Goal: Task Accomplishment & Management: Complete application form

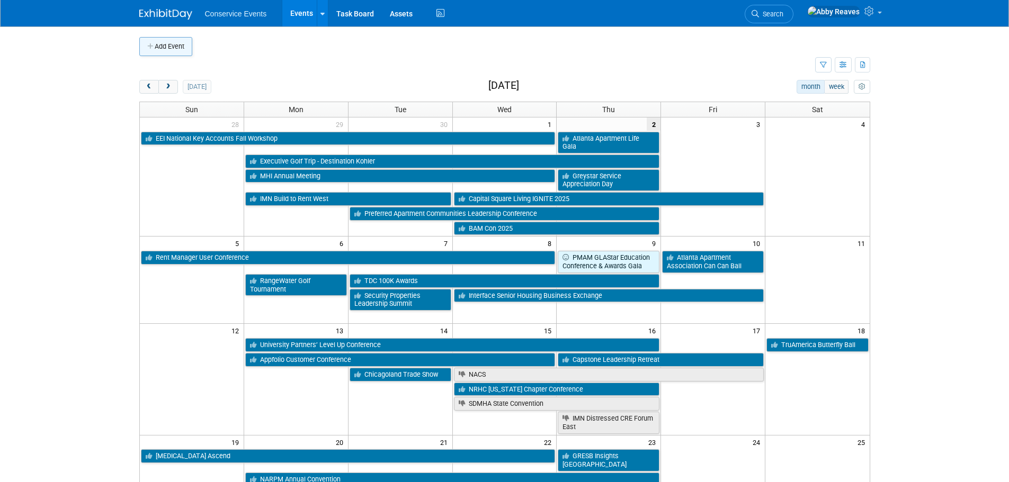
click at [173, 52] on button "Add Event" at bounding box center [165, 46] width 53 height 19
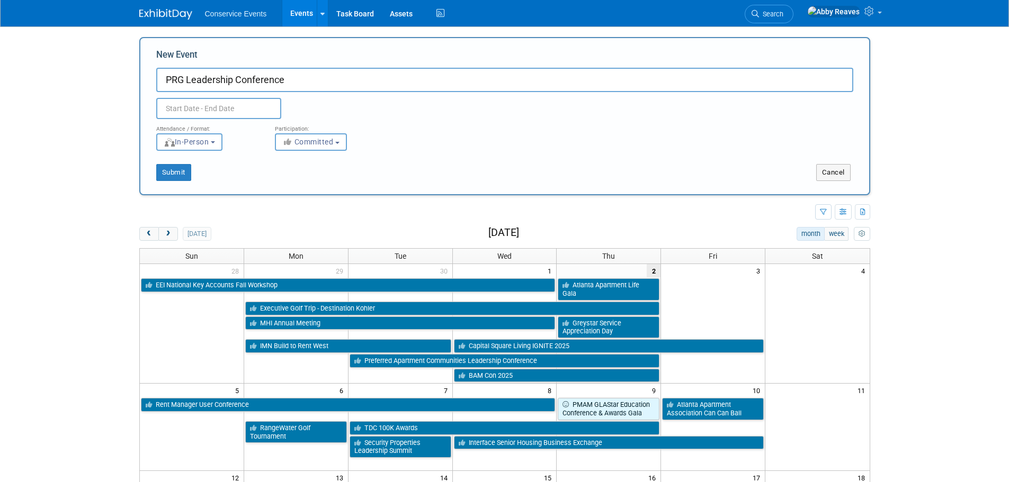
type input "PRG Leadership Conference"
click at [175, 110] on input "text" at bounding box center [218, 108] width 125 height 21
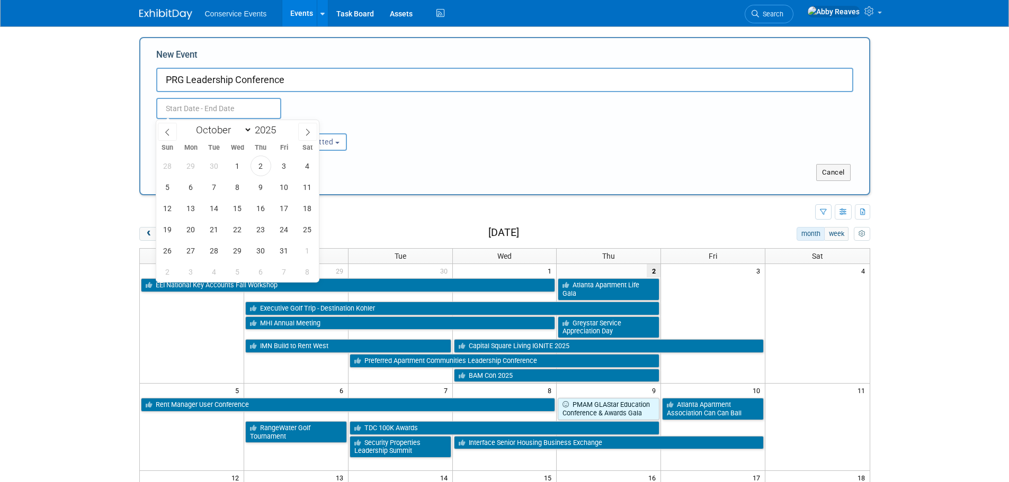
click at [297, 130] on div "January February March April May June July August September October November De…" at bounding box center [237, 129] width 122 height 18
click at [302, 127] on span at bounding box center [307, 132] width 19 height 18
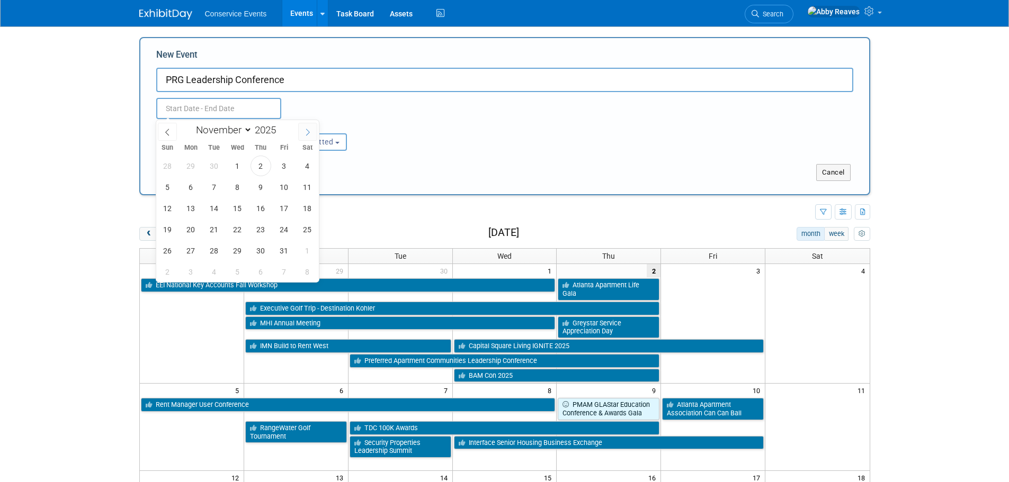
select select "11"
click at [302, 127] on span at bounding box center [307, 132] width 19 height 18
type input "2026"
click at [302, 127] on span at bounding box center [307, 132] width 19 height 18
click at [303, 127] on span at bounding box center [307, 132] width 19 height 18
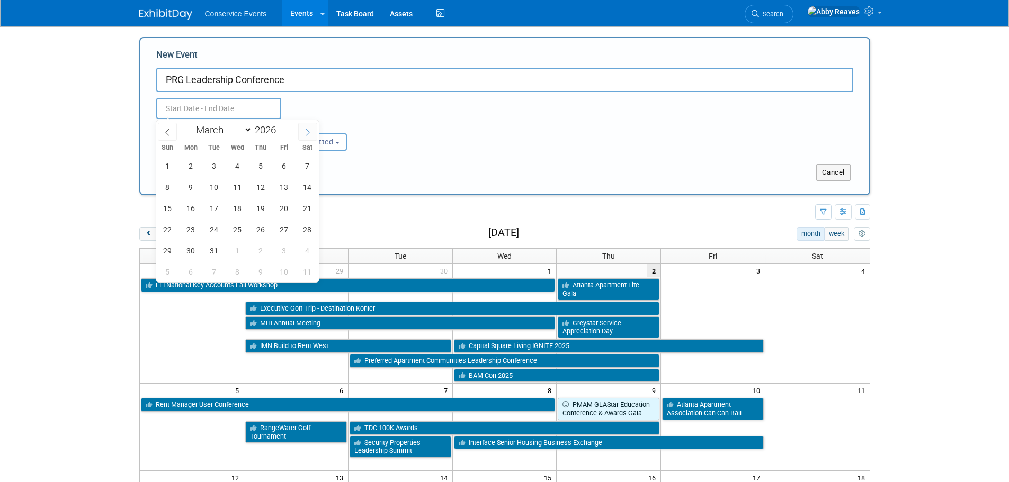
click at [303, 127] on span at bounding box center [307, 132] width 19 height 18
select select "4"
click at [198, 188] on span "4" at bounding box center [191, 187] width 21 height 21
click at [243, 187] on span "6" at bounding box center [237, 187] width 21 height 21
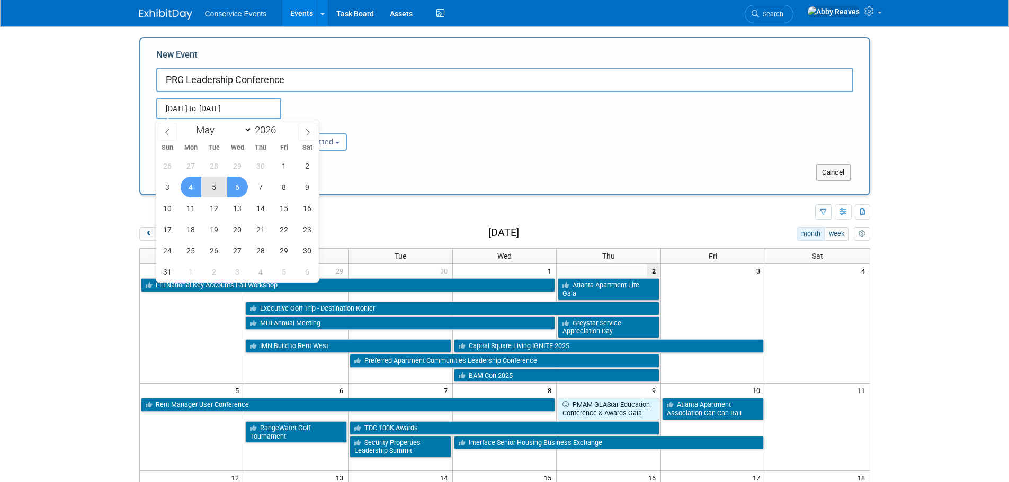
type input "May 4, 2026 to May 6, 2026"
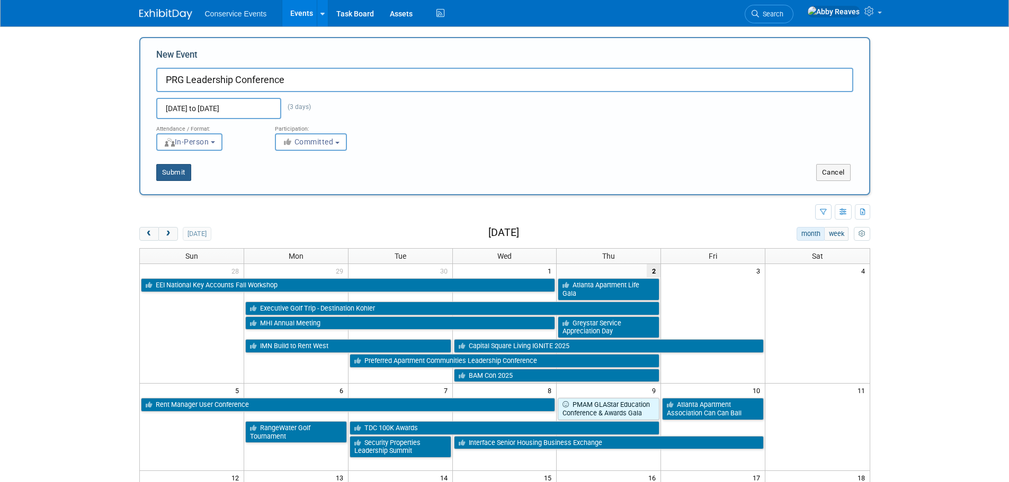
click at [186, 173] on button "Submit" at bounding box center [173, 172] width 35 height 17
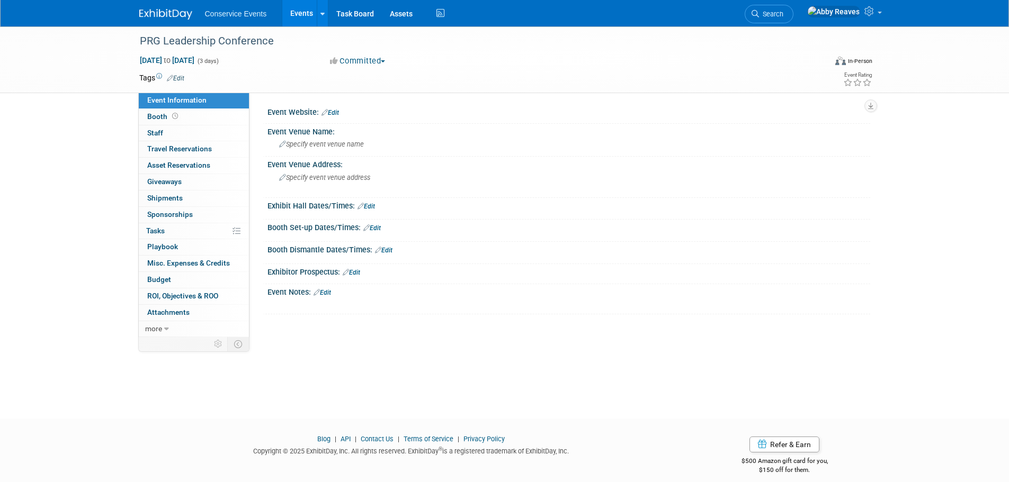
click at [183, 76] on link "Edit" at bounding box center [175, 78] width 17 height 7
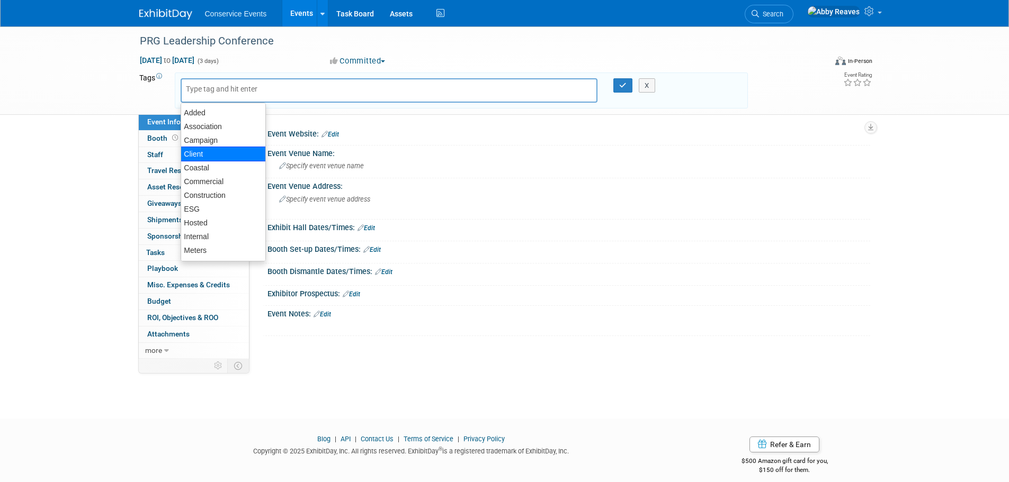
click at [202, 159] on div "Client" at bounding box center [223, 154] width 85 height 15
type input "Client"
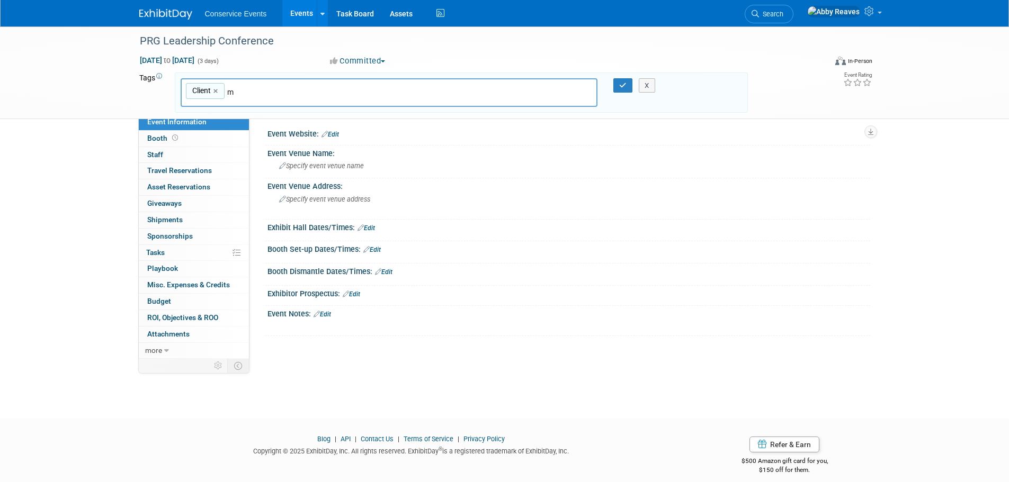
type input "mf"
click at [242, 118] on div "MF" at bounding box center [255, 117] width 148 height 15
type input "Client, MF"
click at [617, 80] on button "button" at bounding box center [622, 85] width 19 height 15
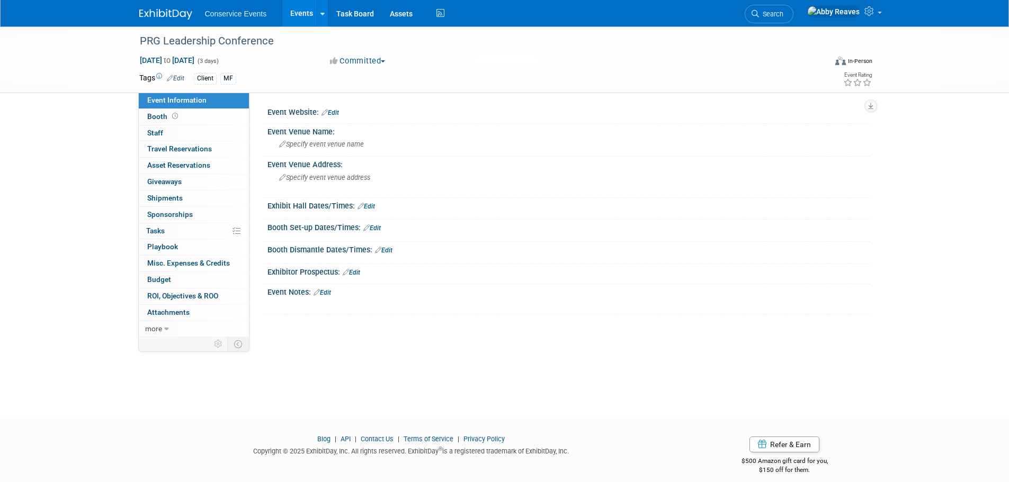
click at [326, 290] on link "Edit" at bounding box center [321, 292] width 17 height 7
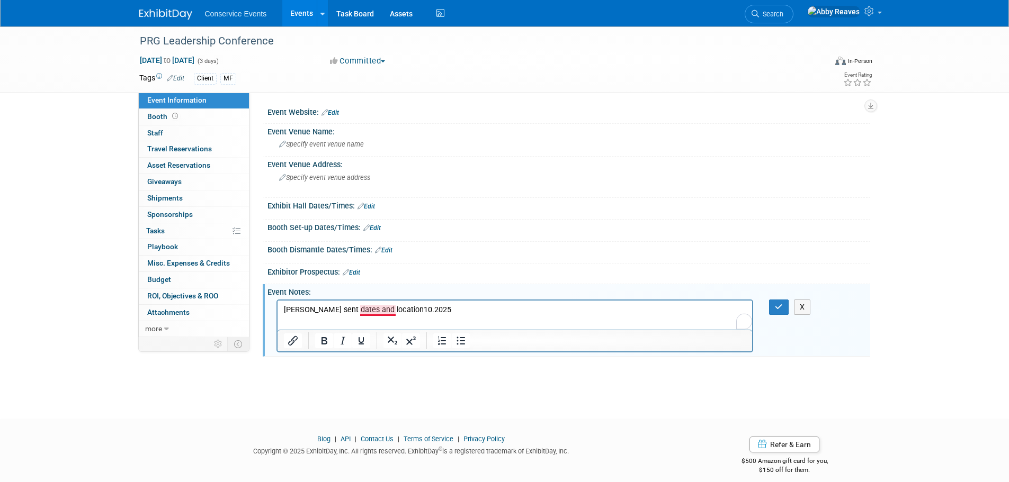
click at [385, 309] on p "[PERSON_NAME] sent dates and location10.2025" at bounding box center [514, 309] width 463 height 11
click at [781, 309] on icon "button" at bounding box center [779, 306] width 8 height 7
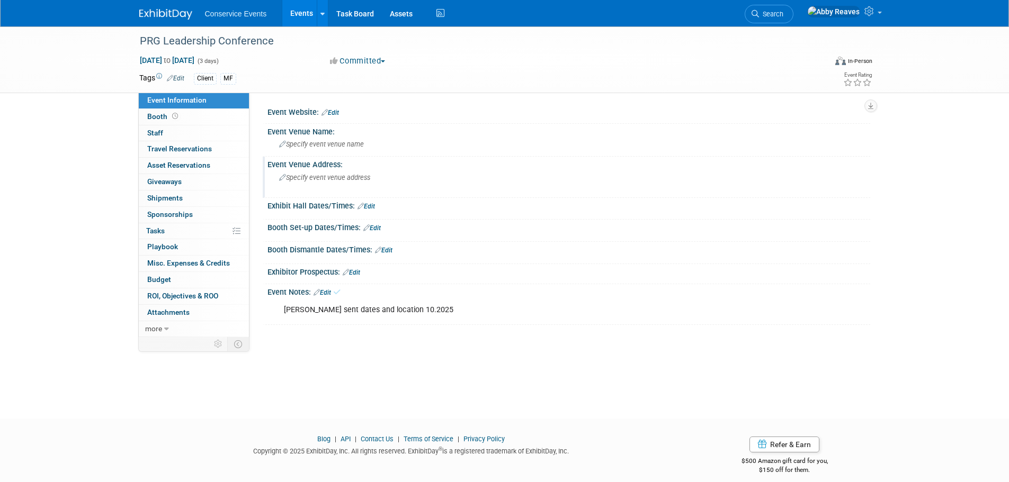
click at [424, 179] on div "Specify event venue address" at bounding box center [392, 181] width 235 height 24
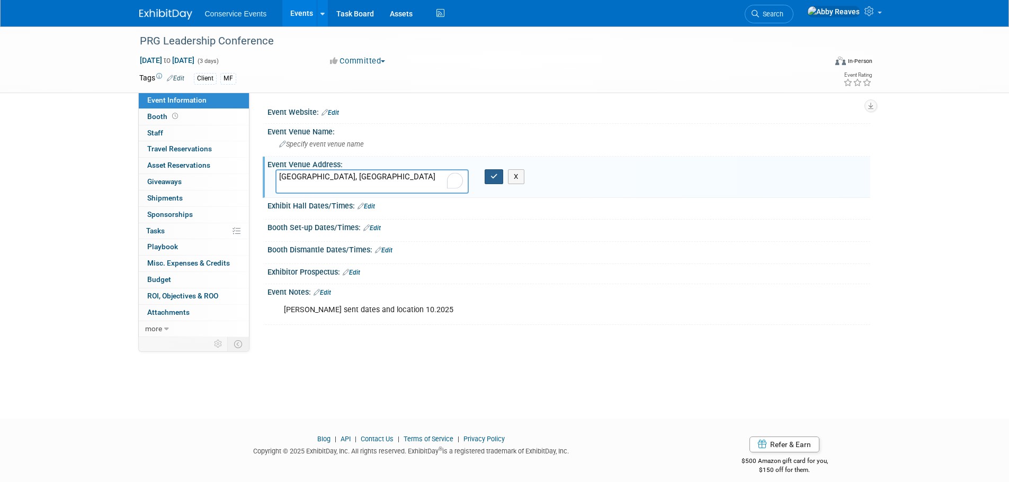
type textarea "[GEOGRAPHIC_DATA], [GEOGRAPHIC_DATA]"
click at [498, 176] on button "button" at bounding box center [494, 176] width 19 height 15
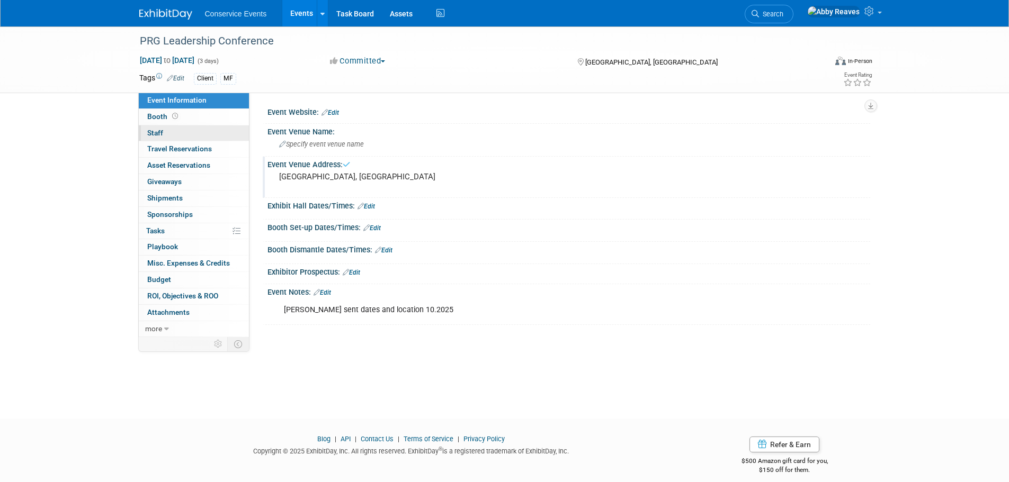
drag, startPoint x: 192, startPoint y: 137, endPoint x: 207, endPoint y: 140, distance: 14.6
click at [192, 137] on link "0 Staff 0" at bounding box center [194, 134] width 110 height 16
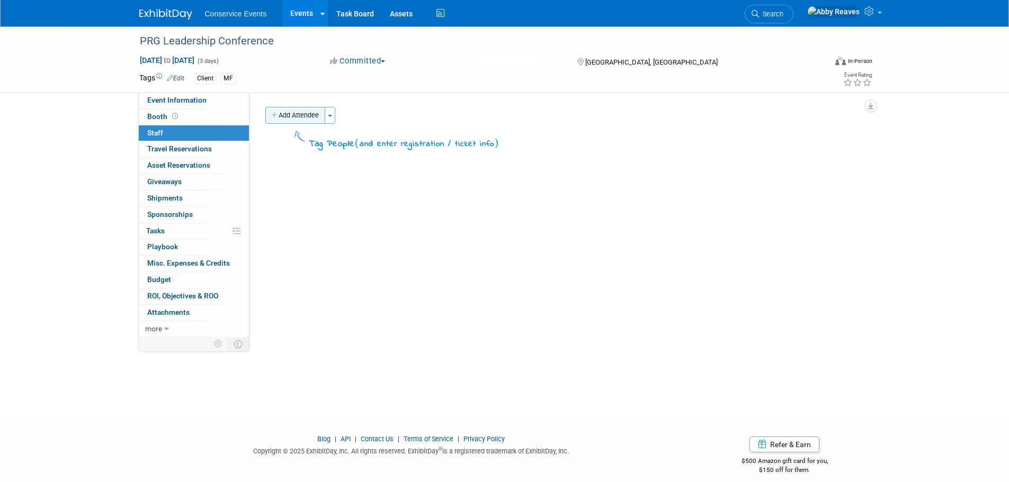
click at [301, 115] on button "Add Attendee" at bounding box center [295, 115] width 60 height 17
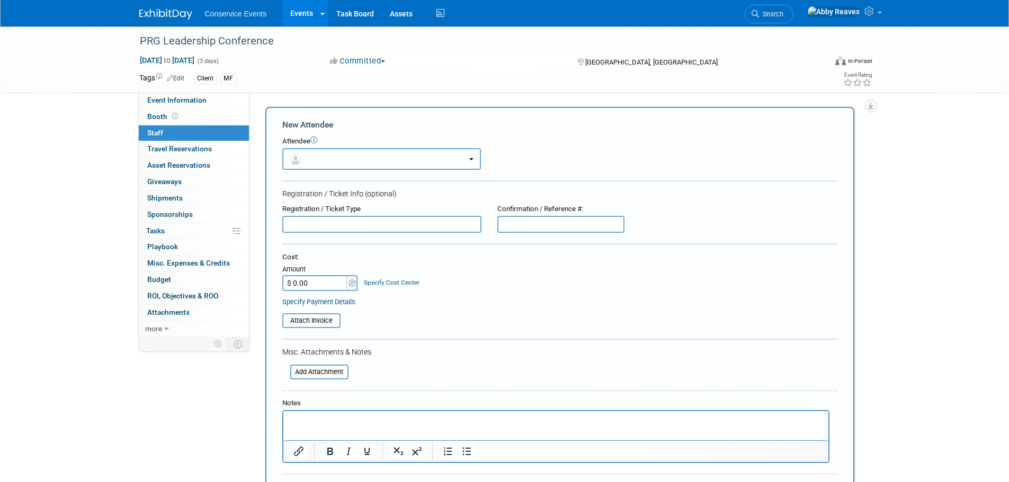
click at [313, 159] on button "button" at bounding box center [381, 159] width 199 height 22
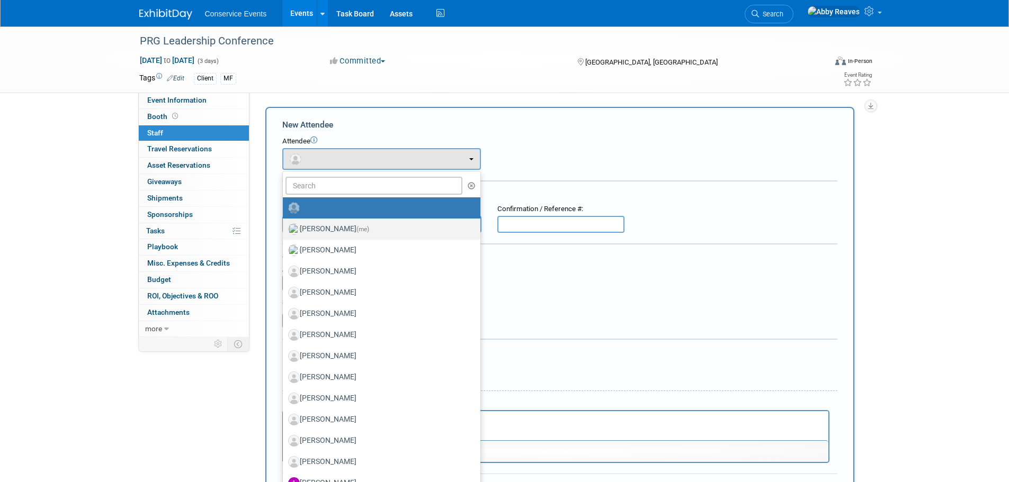
click at [327, 234] on label "[PERSON_NAME] (me)" at bounding box center [379, 229] width 182 height 17
click at [284, 231] on input "[PERSON_NAME] (me)" at bounding box center [280, 228] width 7 height 7
select select "888e4ed3-42fd-4820-a89e-ed4ce941d196"
select select "6"
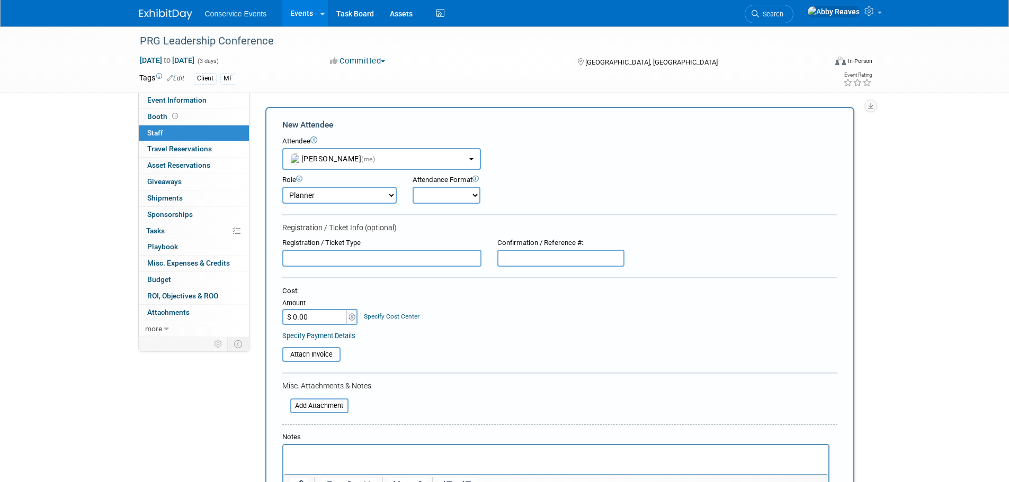
click at [460, 202] on select "Onsite Remote" at bounding box center [447, 195] width 68 height 17
select select "2"
click at [413, 187] on select "Onsite Remote" at bounding box center [447, 195] width 68 height 17
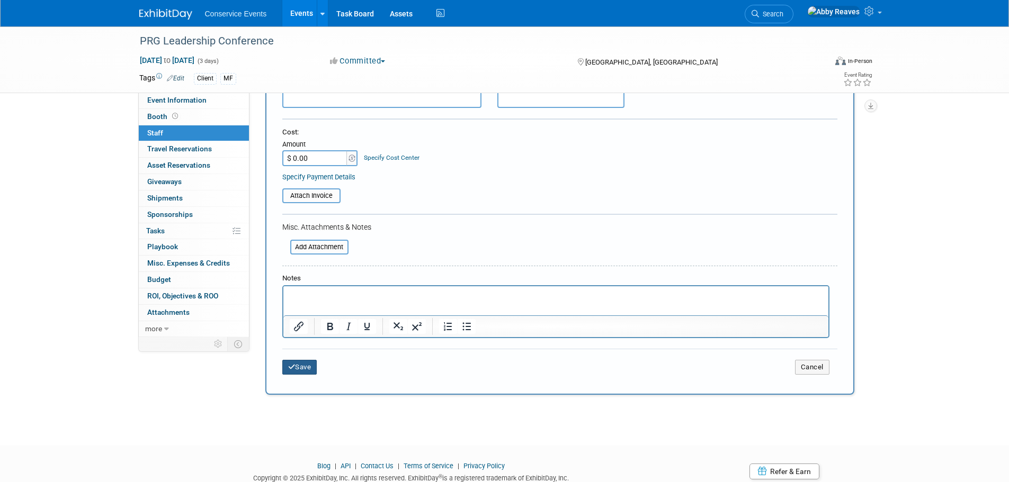
click at [309, 363] on button "Save" at bounding box center [299, 367] width 35 height 15
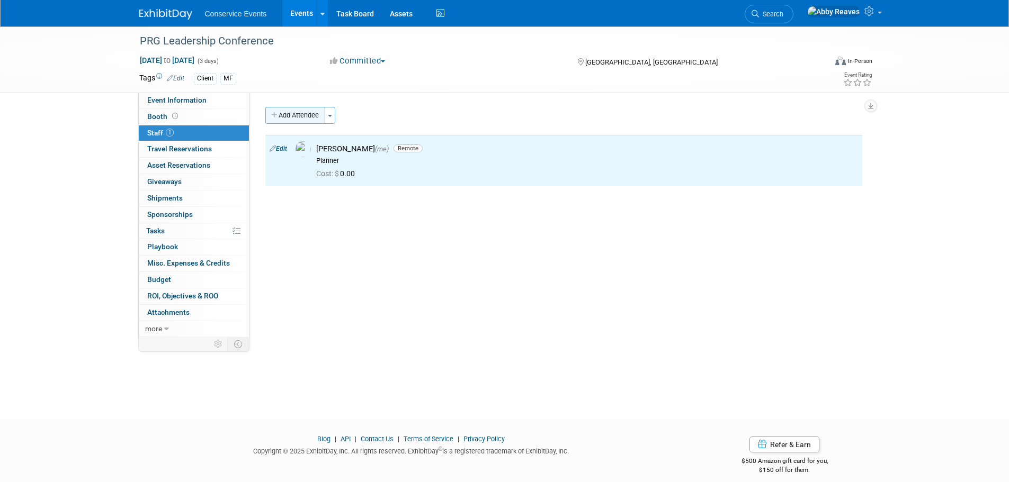
click at [277, 114] on icon "button" at bounding box center [274, 115] width 7 height 7
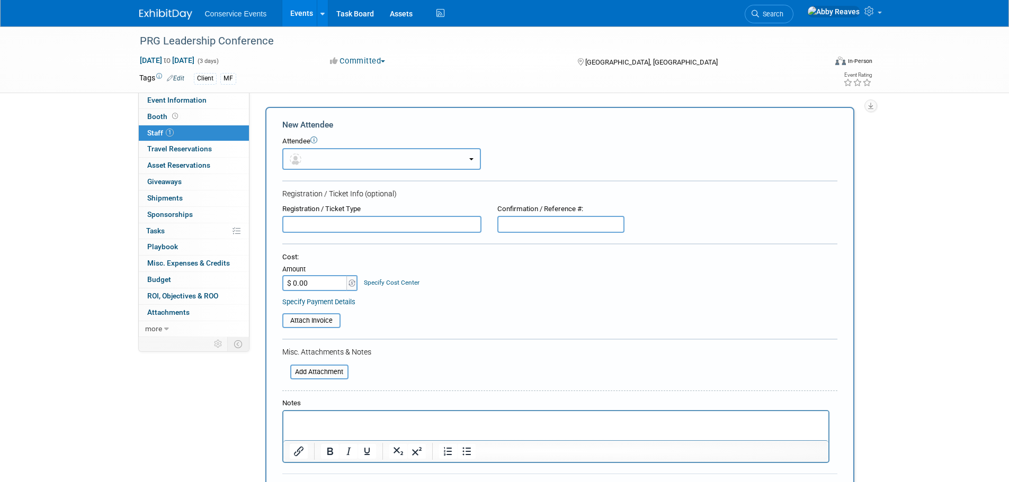
click at [307, 162] on button "button" at bounding box center [381, 159] width 199 height 22
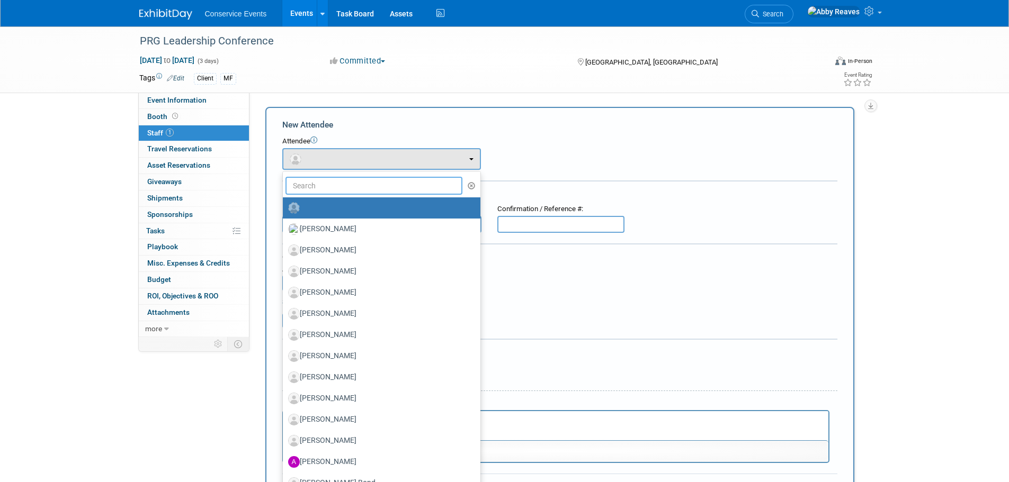
click at [316, 184] on input "text" at bounding box center [373, 186] width 177 height 18
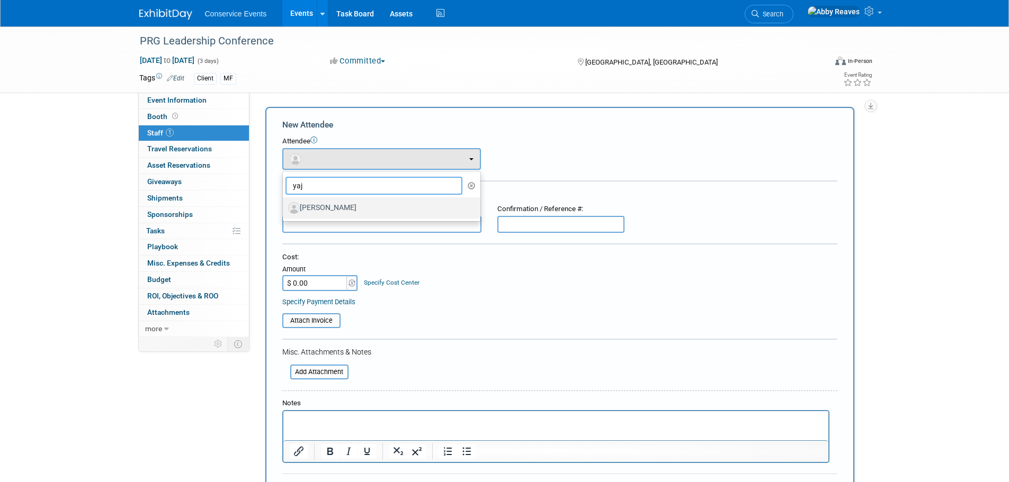
type input "yaj"
click at [320, 207] on label "Yajaira Visi" at bounding box center [379, 208] width 182 height 17
click at [284, 207] on input "Yajaira Visi" at bounding box center [280, 206] width 7 height 7
select select "b1e99fb0-11ef-4508-bb39-35faa2bd5313"
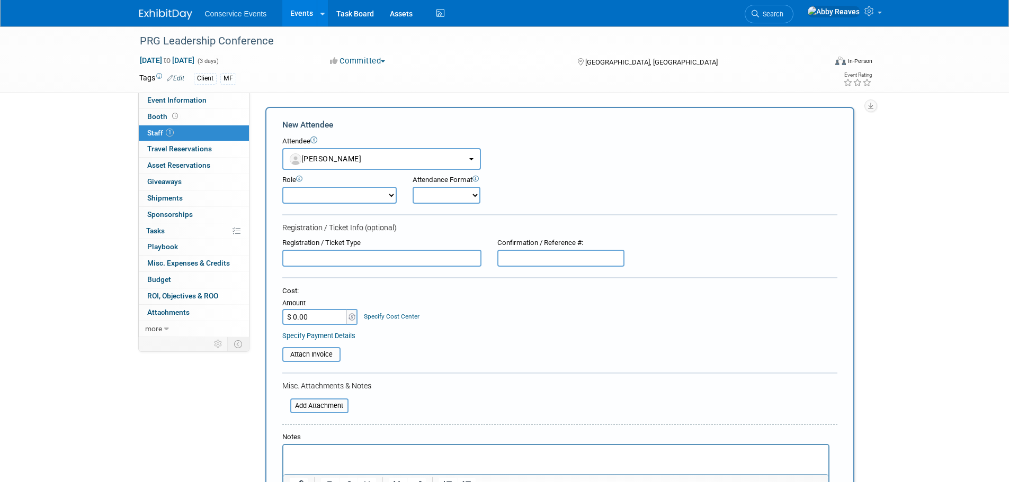
click at [355, 192] on select "Demonstrator Host Planner Presenter Sales Representative Set-up/Dismantle Crew …" at bounding box center [339, 195] width 114 height 17
select select "2"
click at [282, 187] on select "Demonstrator Host Planner Presenter Sales Representative Set-up/Dismantle Crew …" at bounding box center [339, 195] width 114 height 17
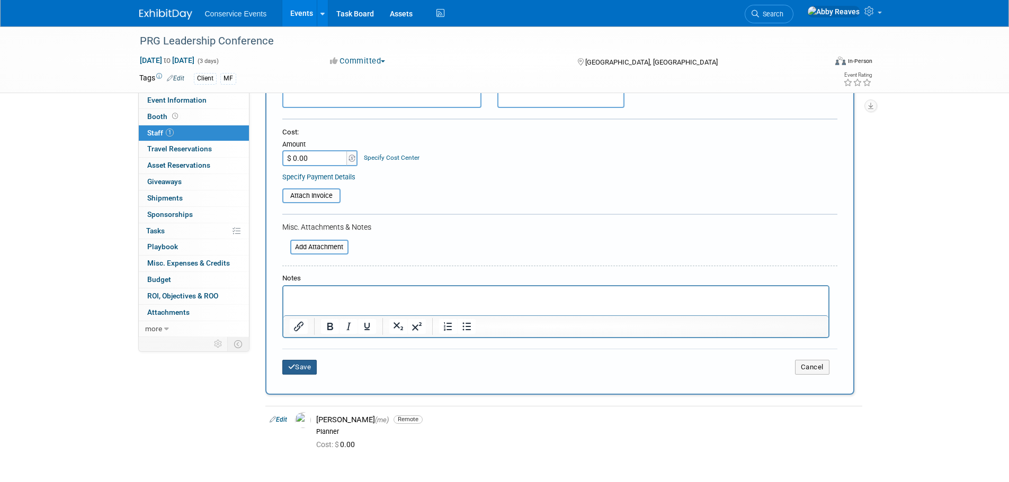
click at [305, 373] on button "Save" at bounding box center [299, 367] width 35 height 15
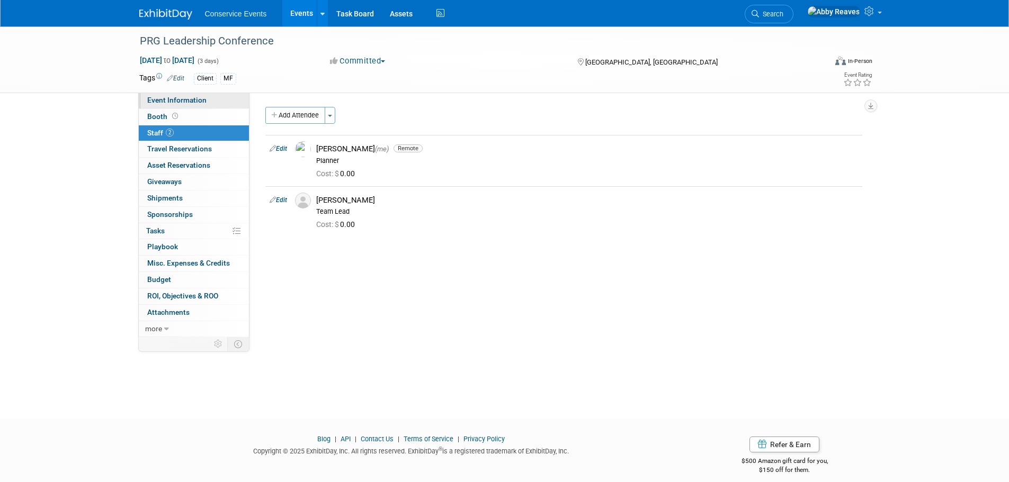
click at [228, 100] on link "Event Information" at bounding box center [194, 101] width 110 height 16
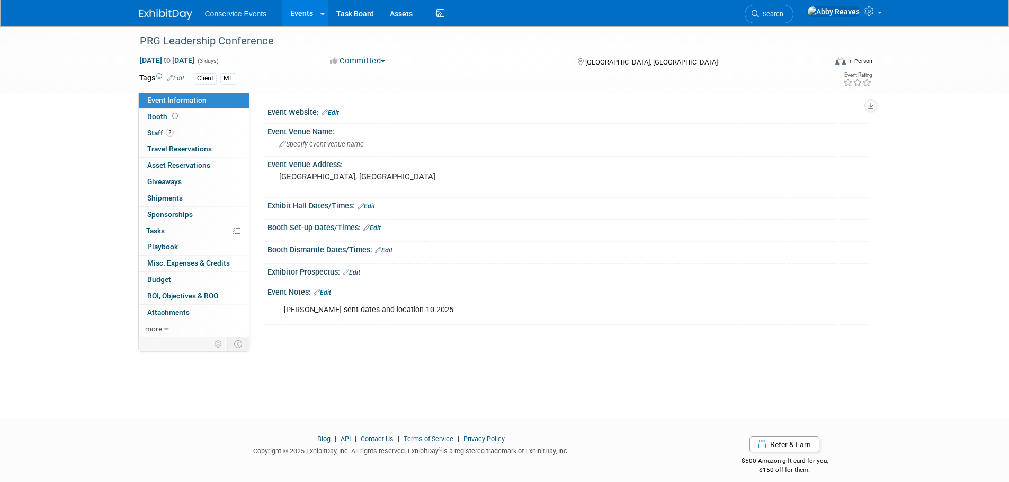
click at [305, 23] on link "Events" at bounding box center [301, 13] width 39 height 26
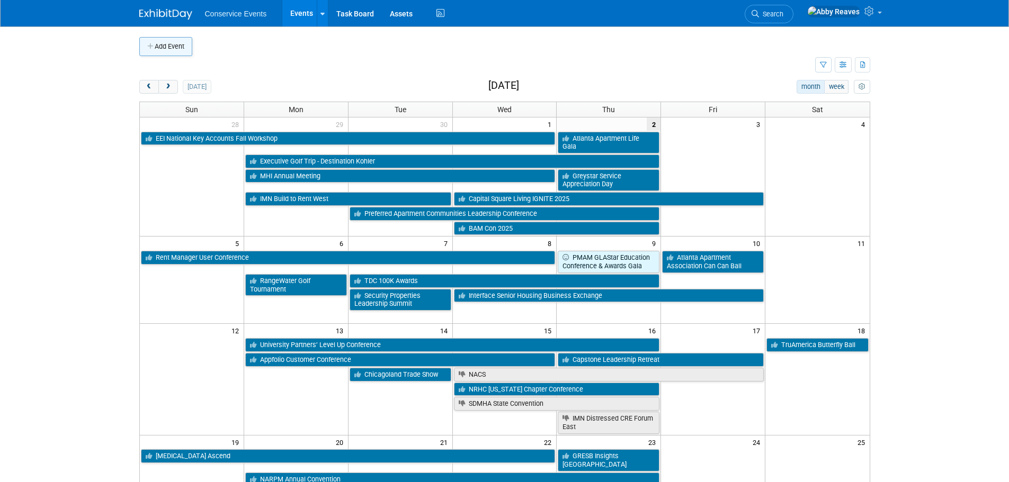
click at [151, 44] on icon "button" at bounding box center [150, 46] width 7 height 7
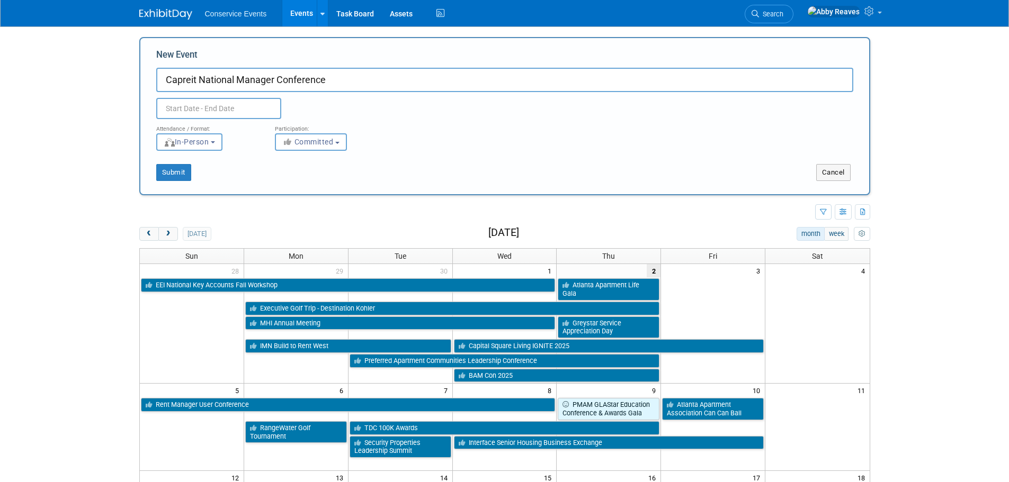
type input "Capreit National Manager Conference"
click at [202, 110] on input "text" at bounding box center [218, 108] width 125 height 21
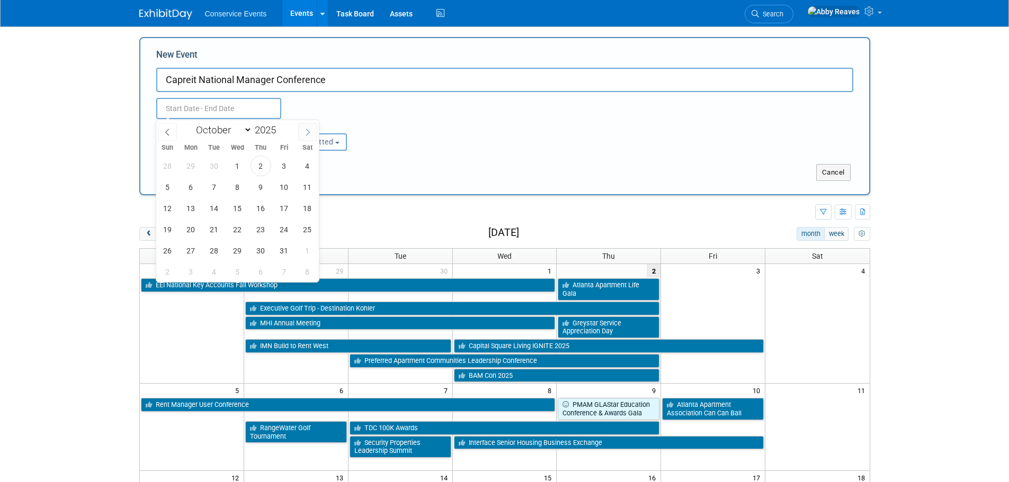
click at [307, 131] on icon at bounding box center [307, 132] width 7 height 7
select select "11"
click at [307, 131] on icon at bounding box center [307, 132] width 7 height 7
type input "2026"
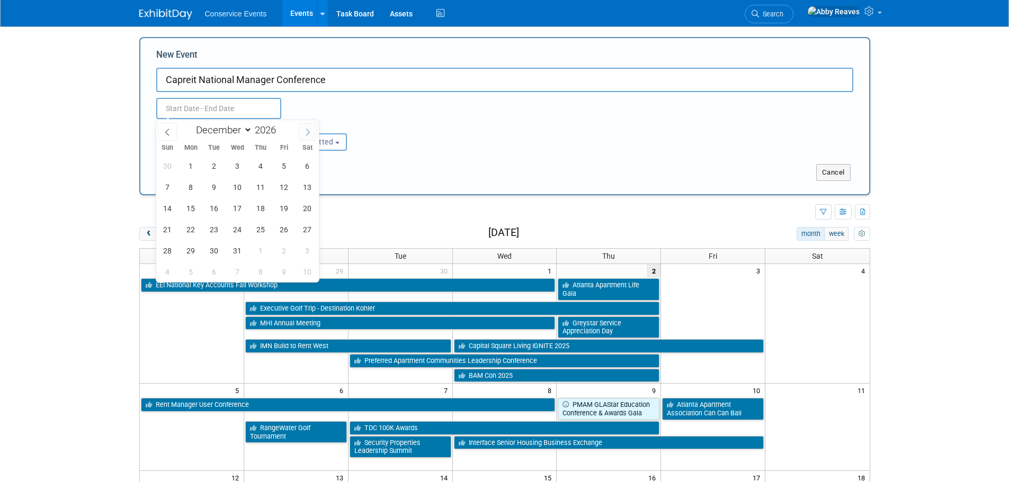
click at [307, 131] on icon at bounding box center [307, 132] width 7 height 7
select select "3"
click at [167, 234] on span "19" at bounding box center [167, 229] width 21 height 21
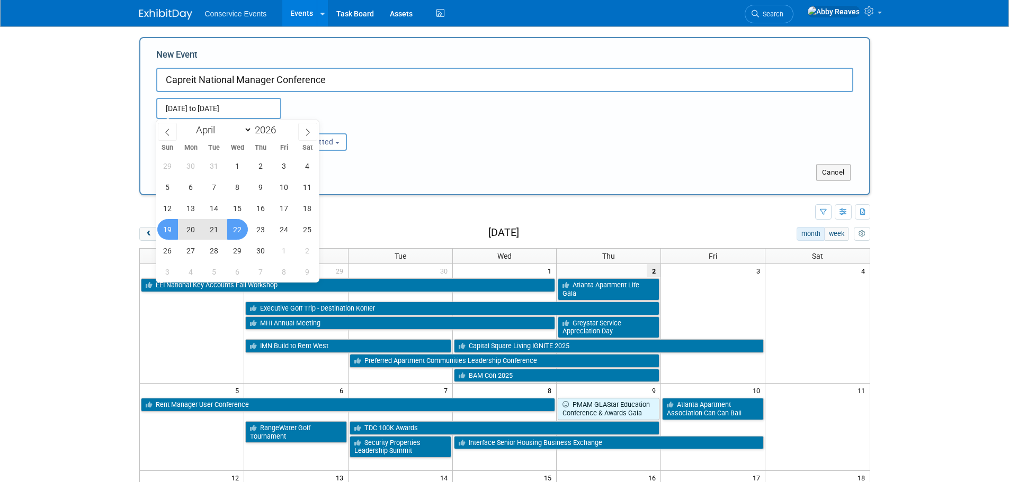
click at [232, 229] on span "22" at bounding box center [237, 229] width 21 height 21
type input "[DATE] to [DATE]"
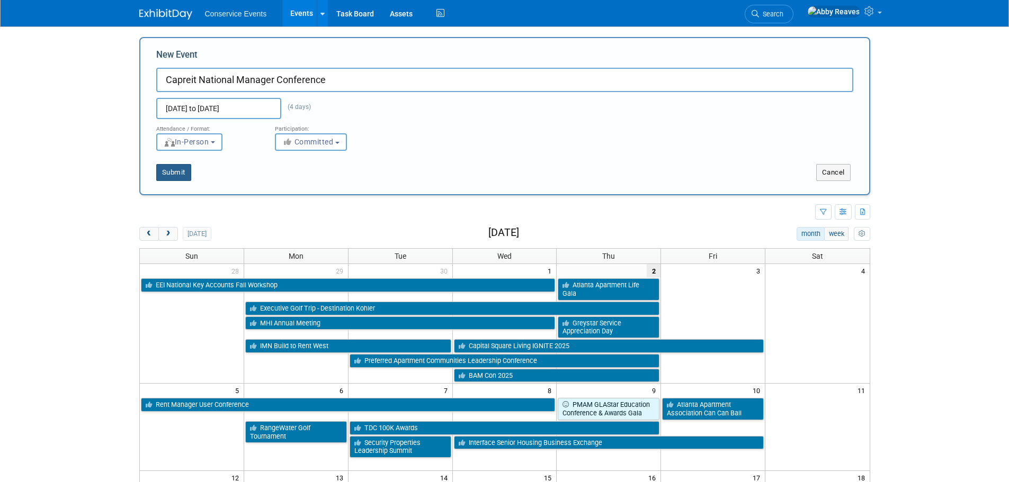
click at [182, 175] on button "Submit" at bounding box center [173, 172] width 35 height 17
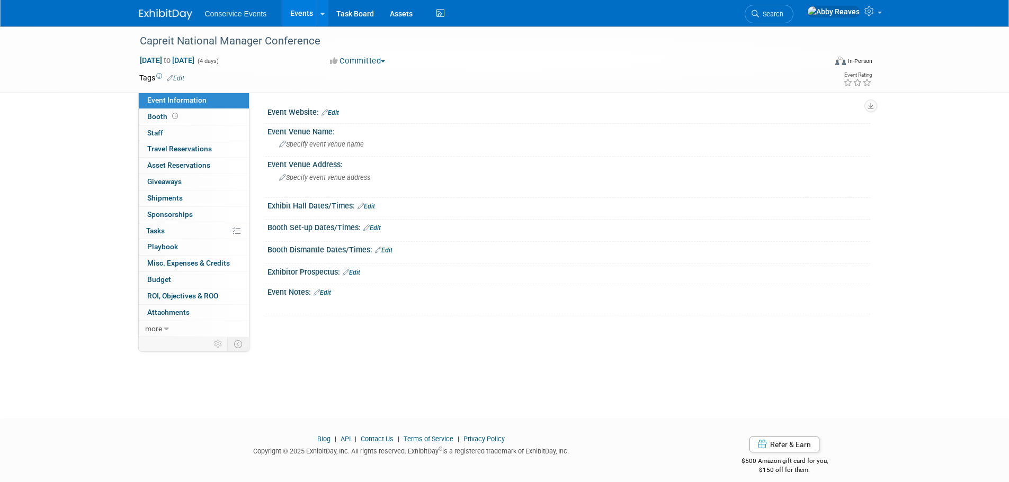
click at [182, 77] on link "Edit" at bounding box center [175, 78] width 17 height 7
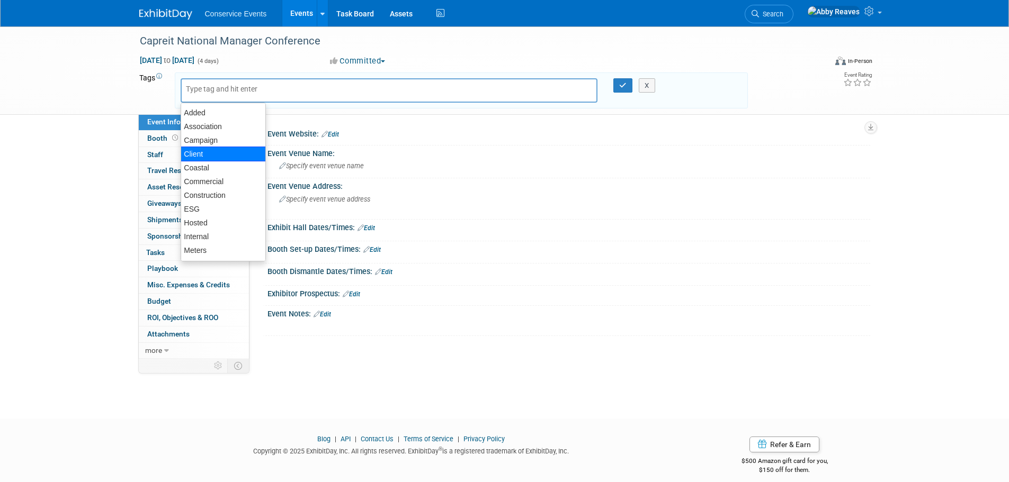
click at [205, 154] on div "Client" at bounding box center [223, 154] width 85 height 15
type input "Client"
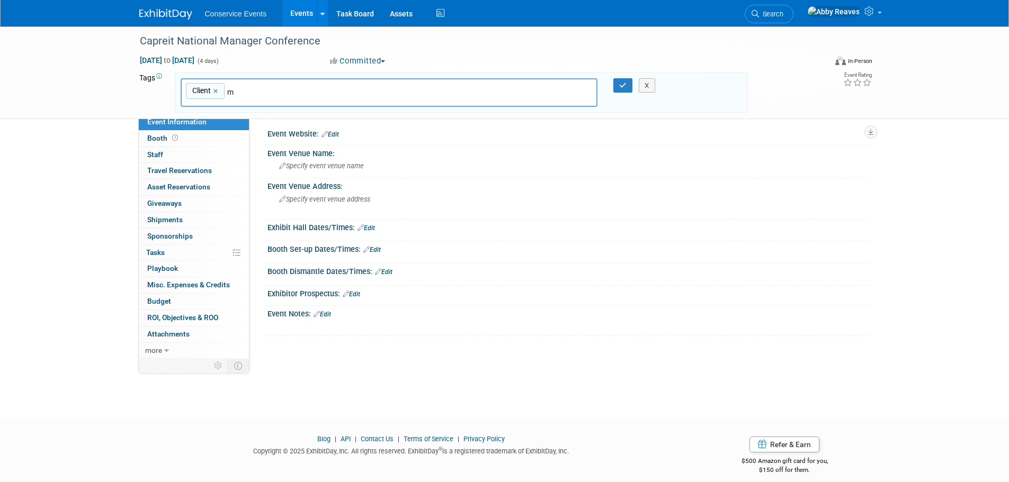
type input "mf"
click at [214, 115] on div "MF" at bounding box center [255, 117] width 148 height 15
type input "Client, MF"
click at [620, 84] on icon "button" at bounding box center [622, 85] width 7 height 7
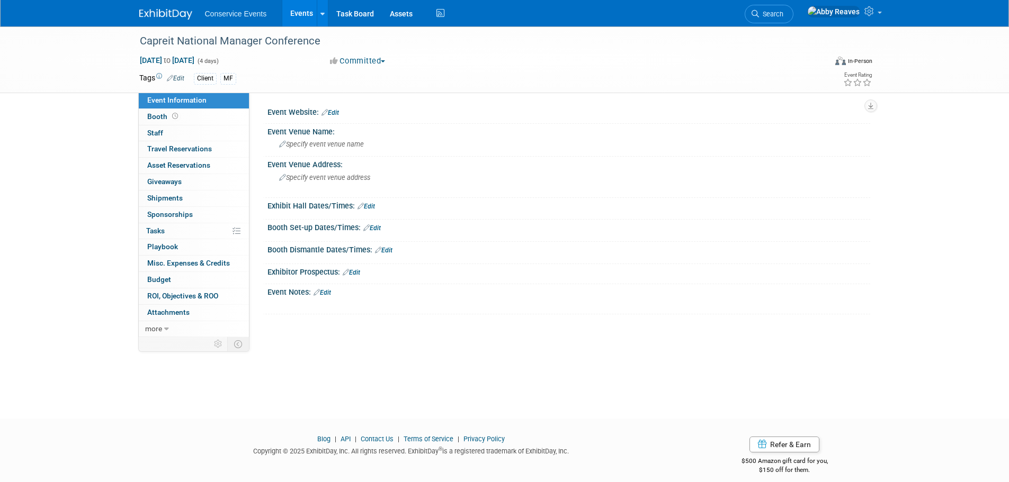
click at [194, 215] on link "0 Sponsorships 0" at bounding box center [194, 215] width 110 height 16
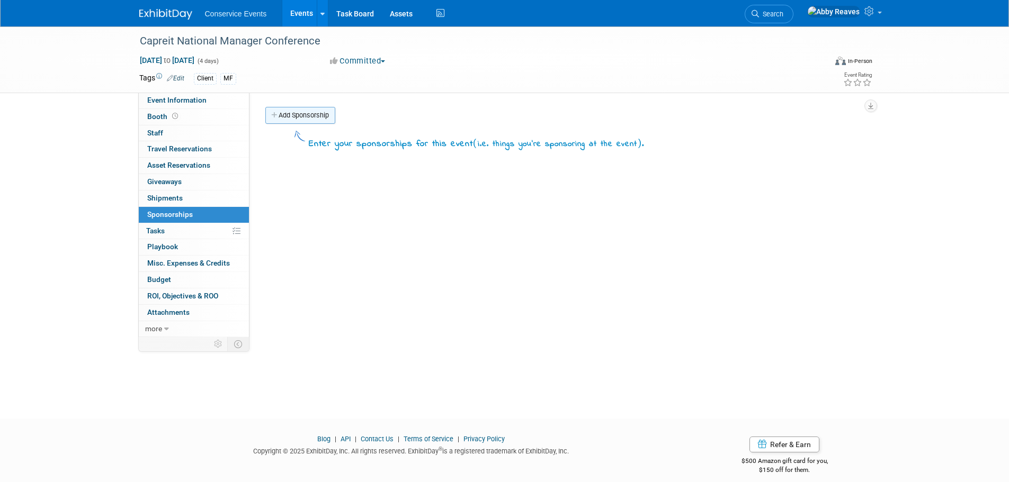
click at [322, 117] on link "Add Sponsorship" at bounding box center [300, 115] width 70 height 17
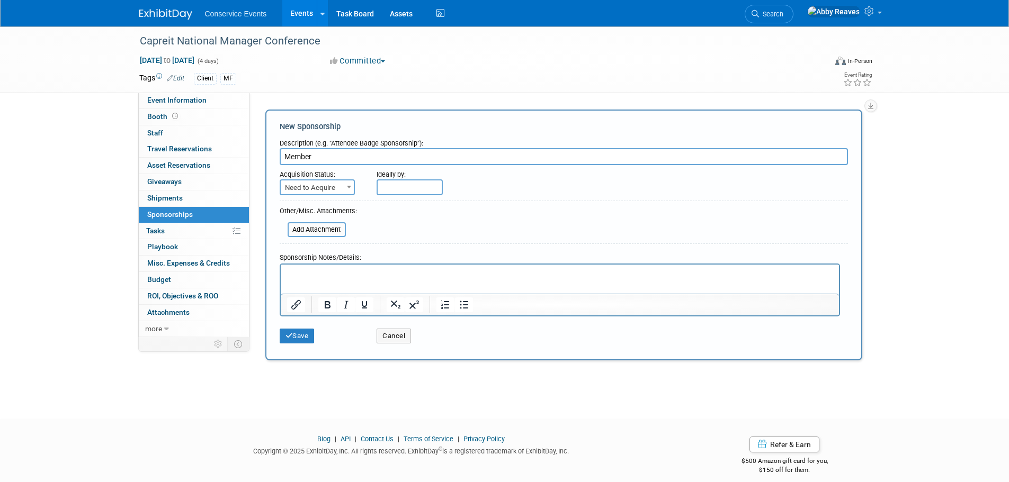
type input "Member"
click at [335, 186] on span "Need to Acquire" at bounding box center [317, 188] width 73 height 15
select select "2"
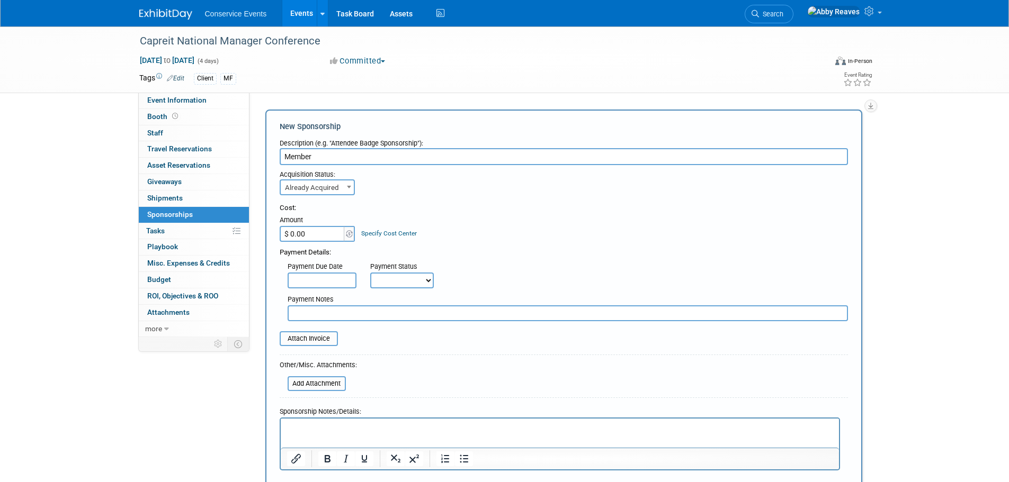
click at [318, 240] on input "$ 0.00" at bounding box center [313, 234] width 66 height 16
type input "$ 2,000.00"
click at [315, 383] on input "file" at bounding box center [282, 384] width 126 height 13
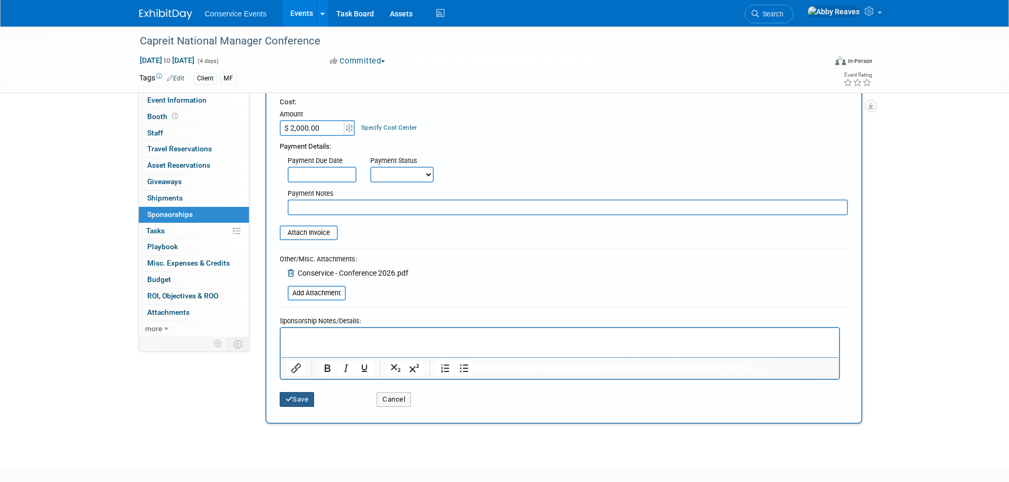
click at [310, 398] on button "Save" at bounding box center [297, 399] width 35 height 15
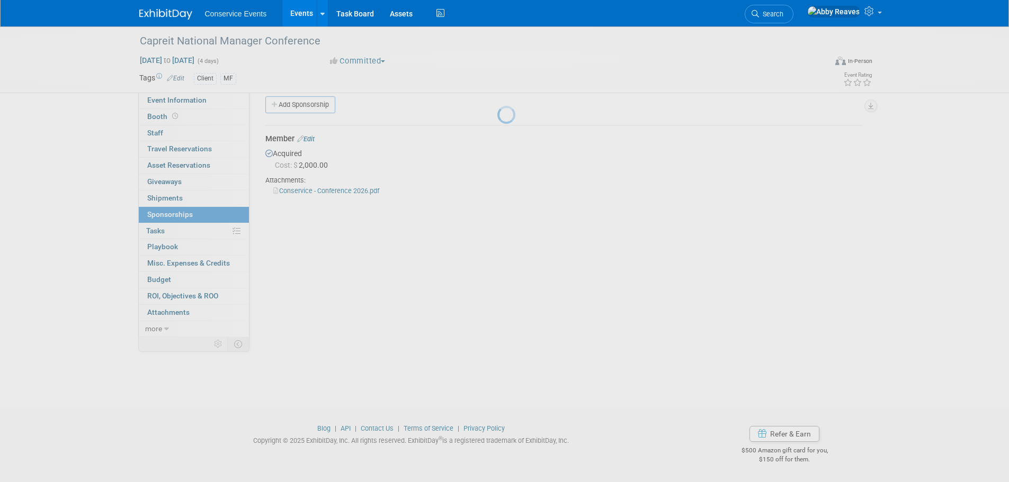
scroll to position [11, 0]
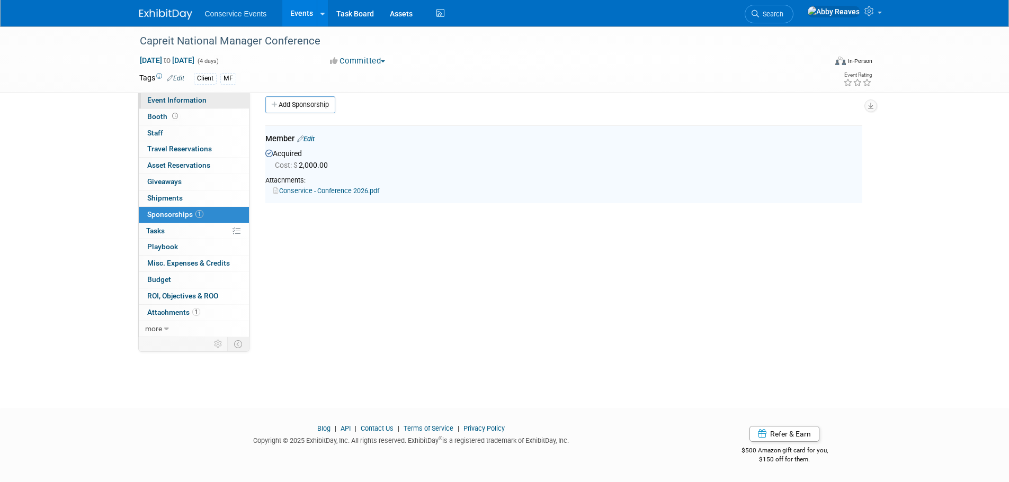
click at [205, 101] on link "Event Information" at bounding box center [194, 101] width 110 height 16
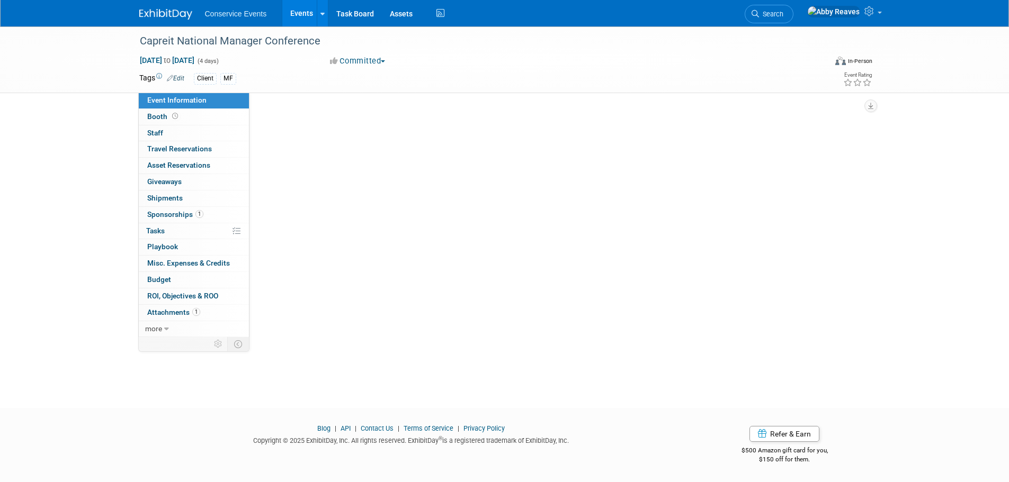
scroll to position [0, 0]
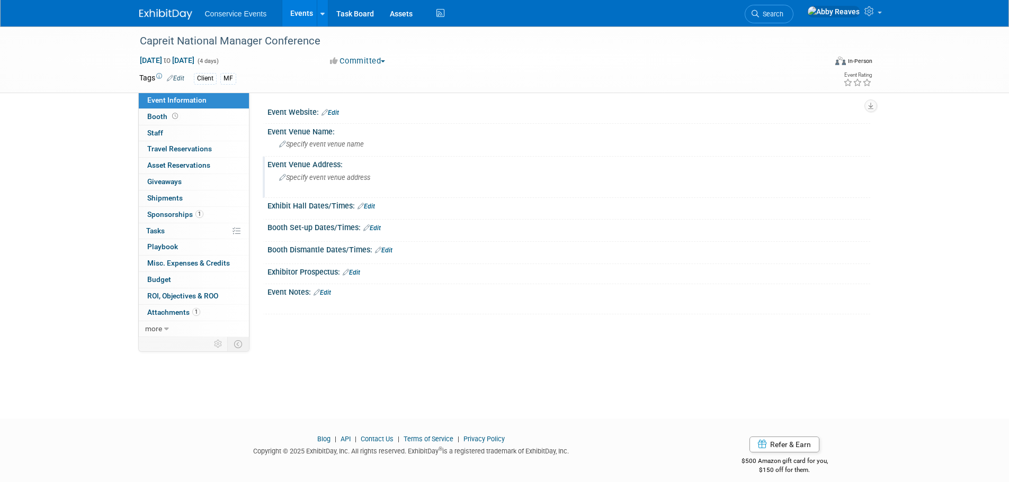
click at [337, 178] on span "Specify event venue address" at bounding box center [324, 178] width 91 height 8
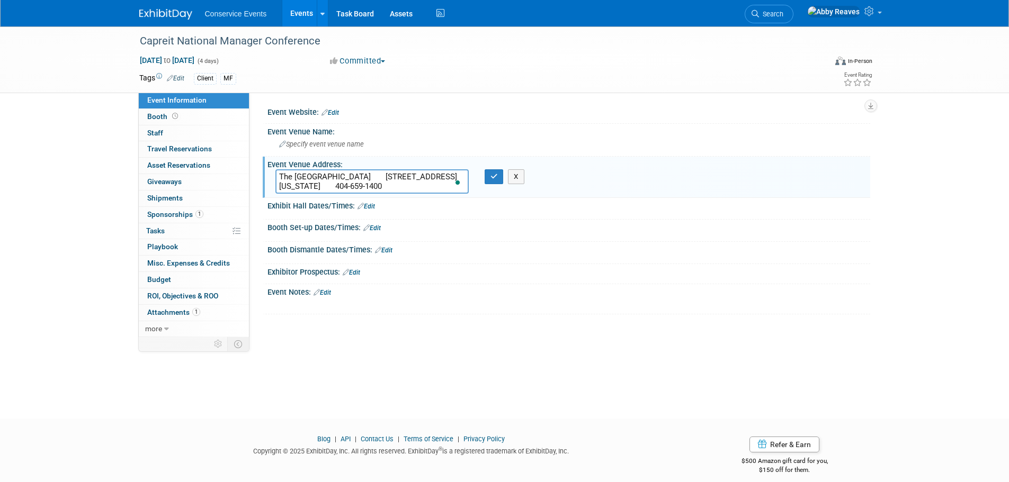
click at [394, 173] on textarea "The Westin Peachtree Plaza 210 Peachtree St. NW Atlanta, Georgia 30303 404-659-…" at bounding box center [371, 181] width 193 height 24
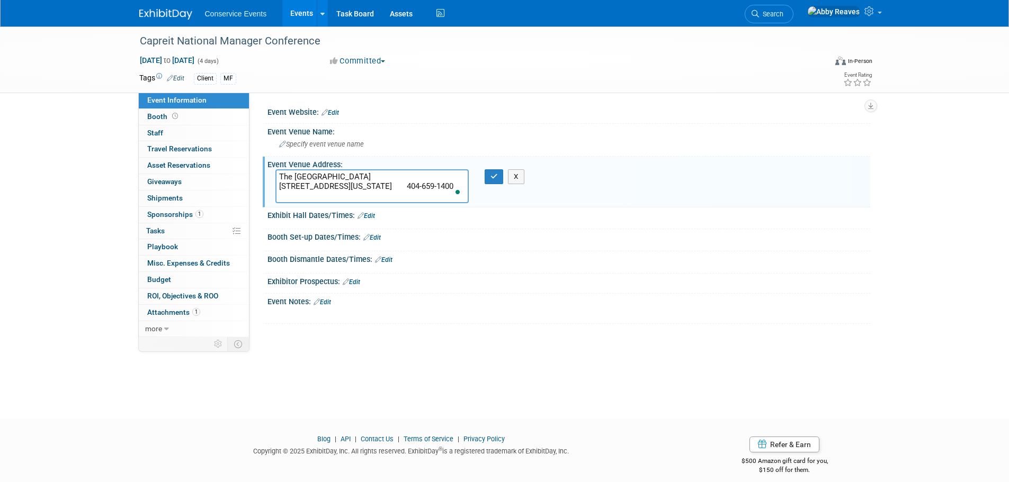
click at [370, 186] on textarea "The Westin Peachtree Plaza 210 Peachtree St. NW Atlanta, Georgia 30303 404-659-…" at bounding box center [371, 186] width 193 height 34
drag, startPoint x: 424, startPoint y: 196, endPoint x: 360, endPoint y: 199, distance: 63.6
click at [360, 199] on textarea "The Westin Peachtree Plaza 210 Peachtree St. NW Atlanta, Georgia 30303 404-659-…" at bounding box center [371, 186] width 193 height 34
type textarea "The Westin Peachtree Plaza 210 Peachtree St. NW Atlanta, Georgia 30303"
click at [494, 173] on icon "button" at bounding box center [493, 176] width 7 height 7
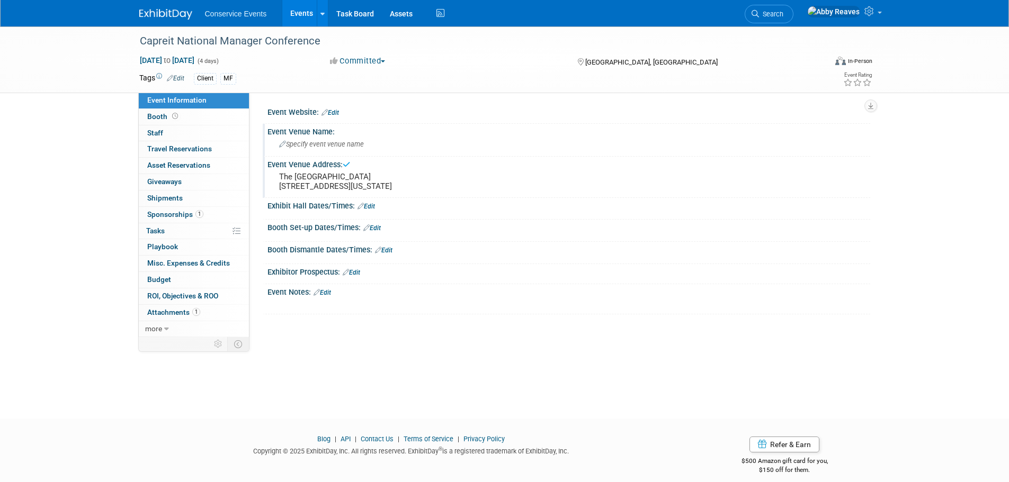
click at [372, 151] on div "Specify event venue name" at bounding box center [568, 144] width 587 height 16
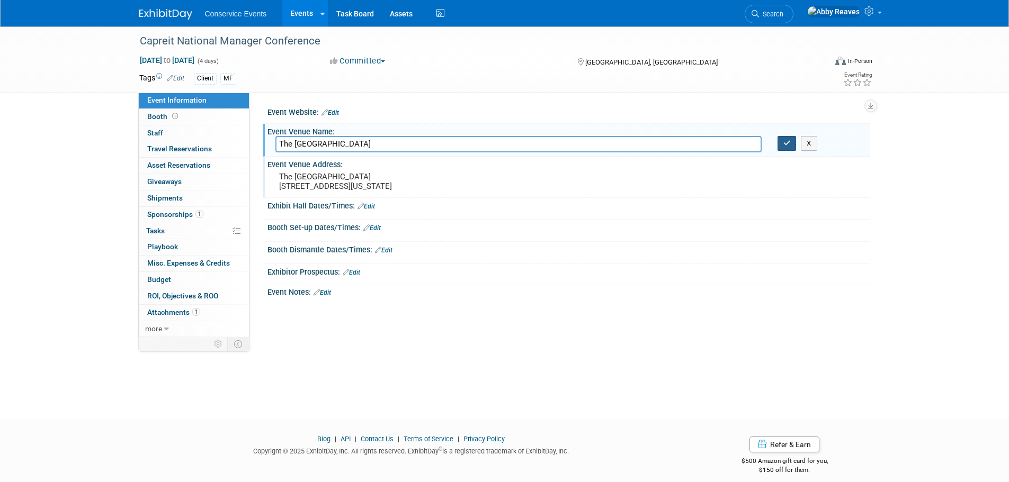
type input "The Westin Peachtree Plaza"
click at [794, 142] on button "button" at bounding box center [786, 143] width 19 height 15
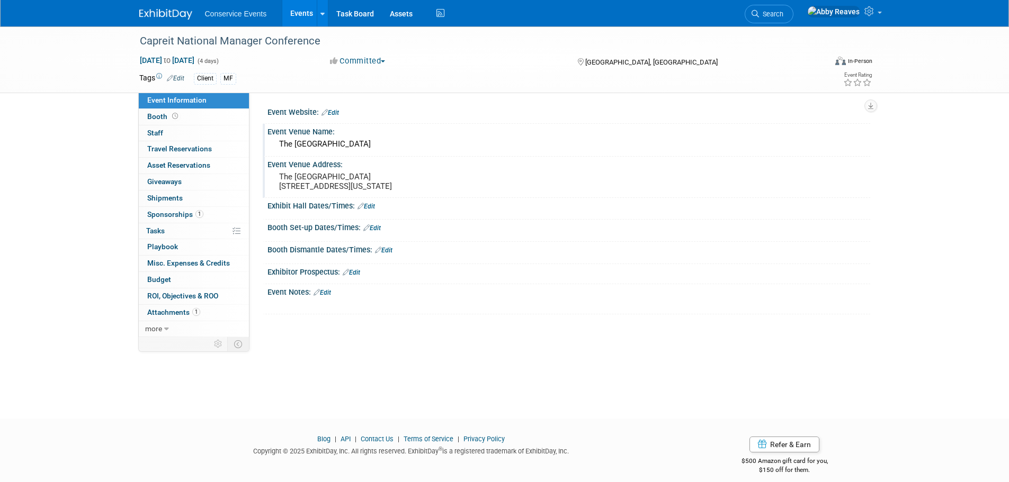
click at [327, 297] on link "Edit" at bounding box center [321, 292] width 17 height 7
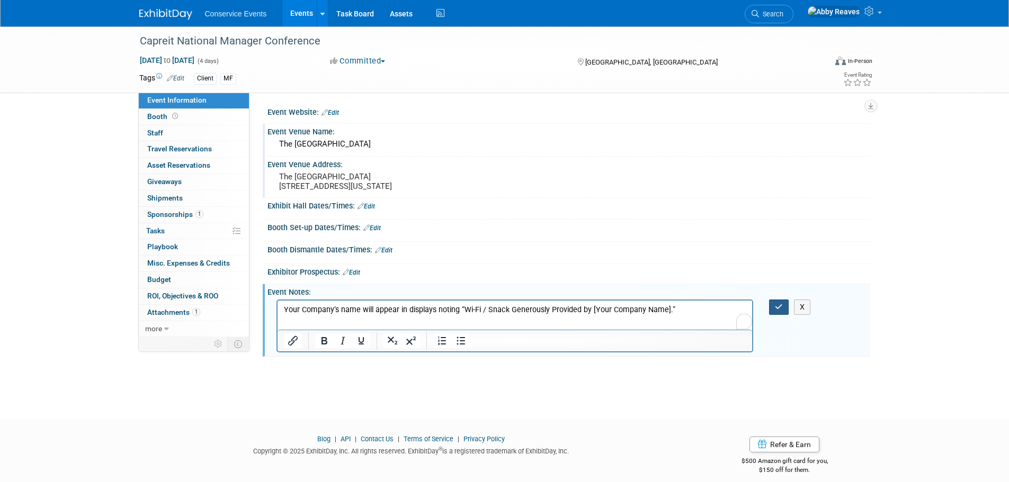
drag, startPoint x: 781, startPoint y: 316, endPoint x: 613, endPoint y: 297, distance: 168.9
click at [780, 311] on icon "button" at bounding box center [779, 306] width 8 height 7
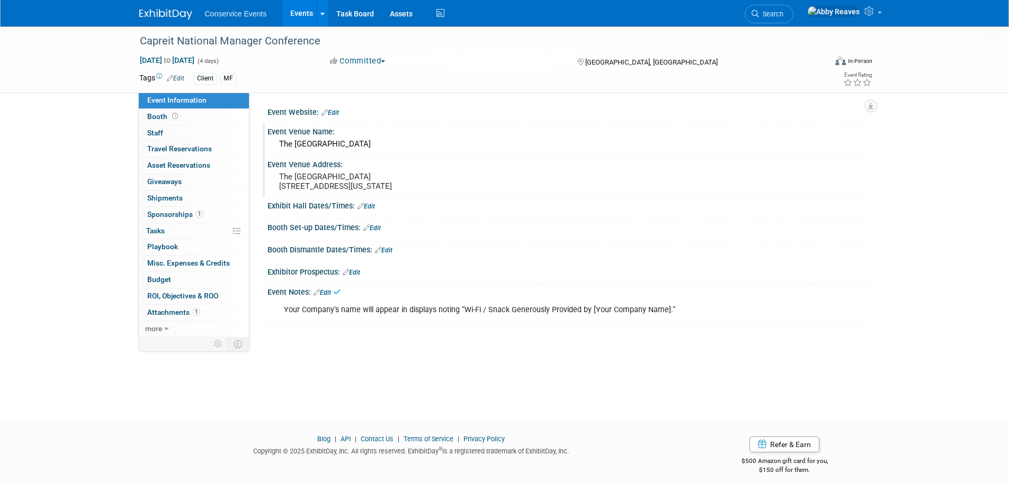
click at [320, 296] on icon at bounding box center [316, 292] width 6 height 7
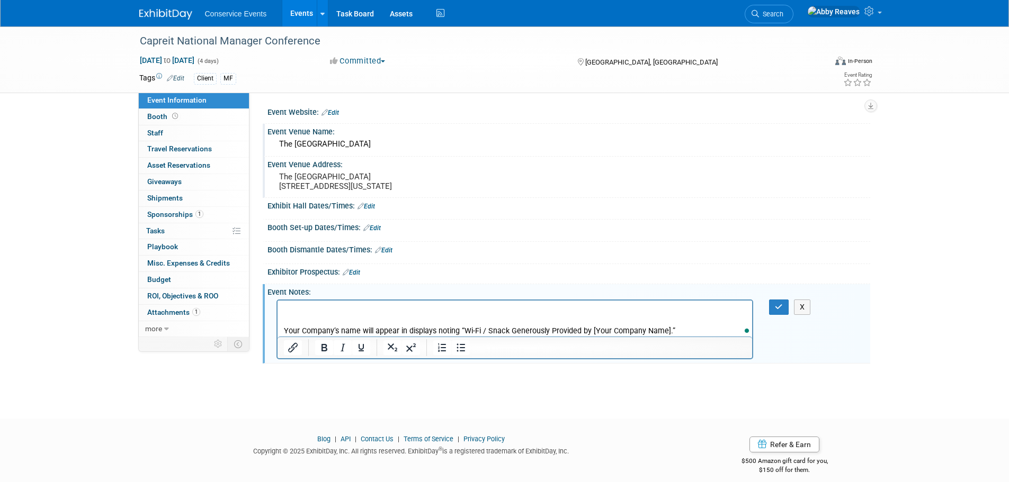
click at [296, 307] on p "To enrich screen reader interactions, please activate Accessibility in Grammarl…" at bounding box center [514, 309] width 463 height 11
click at [773, 315] on button "button" at bounding box center [779, 307] width 20 height 15
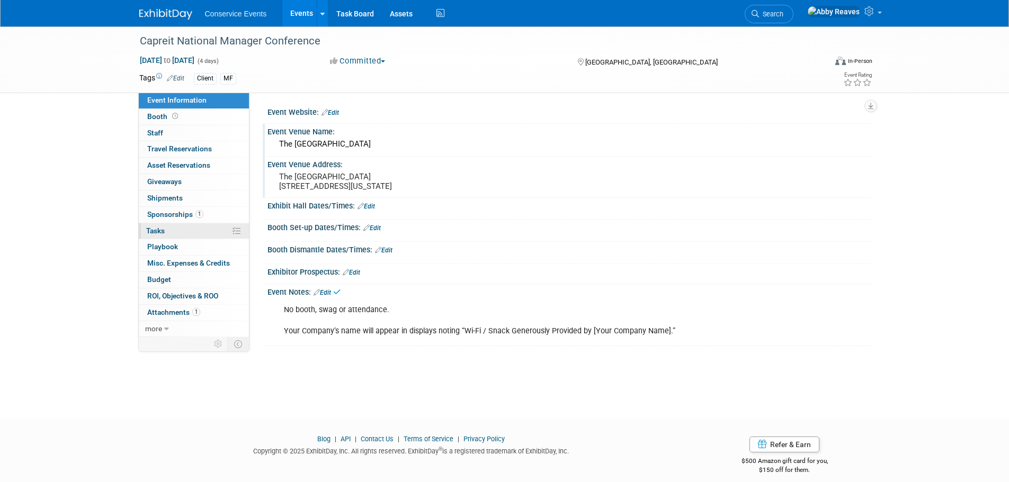
click at [188, 226] on link "0% Tasks 0%" at bounding box center [194, 231] width 110 height 16
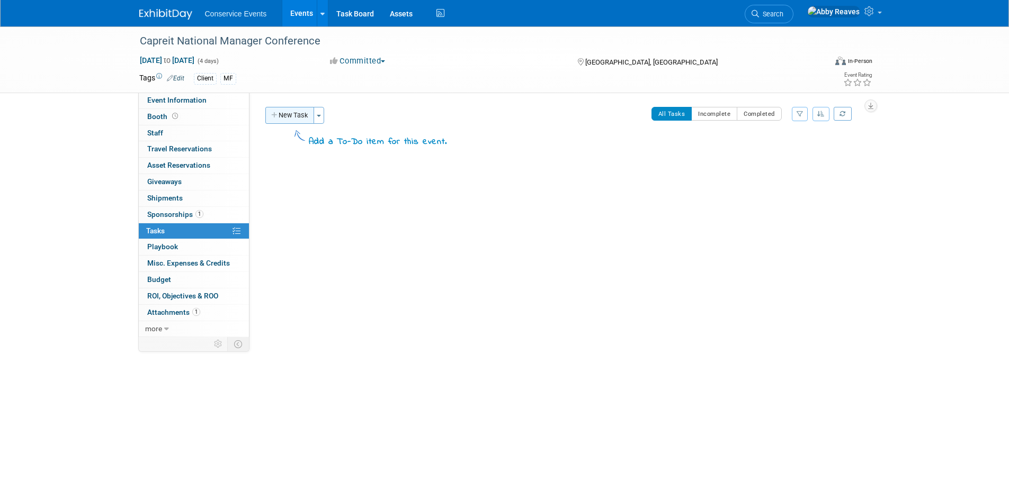
click at [298, 114] on button "New Task" at bounding box center [289, 115] width 49 height 17
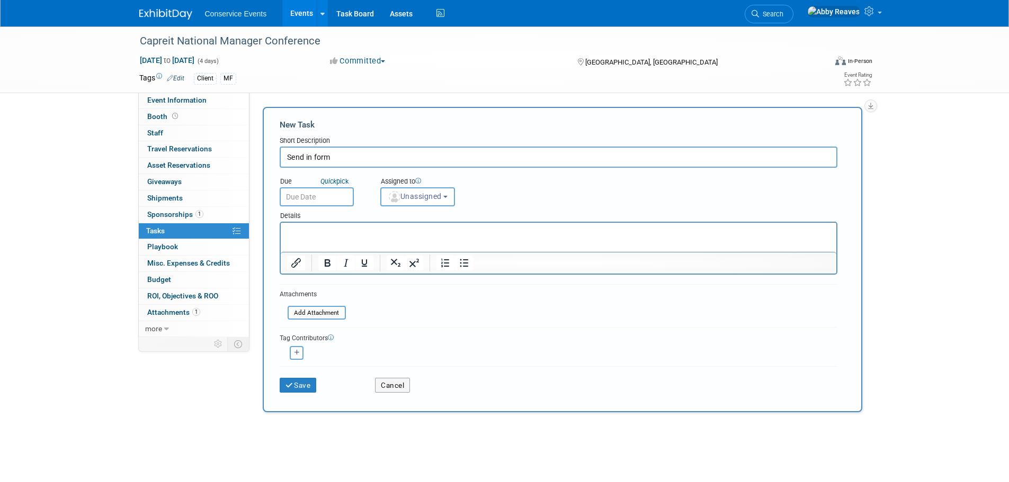
type input "Send in form"
click at [297, 200] on input "text" at bounding box center [317, 196] width 74 height 19
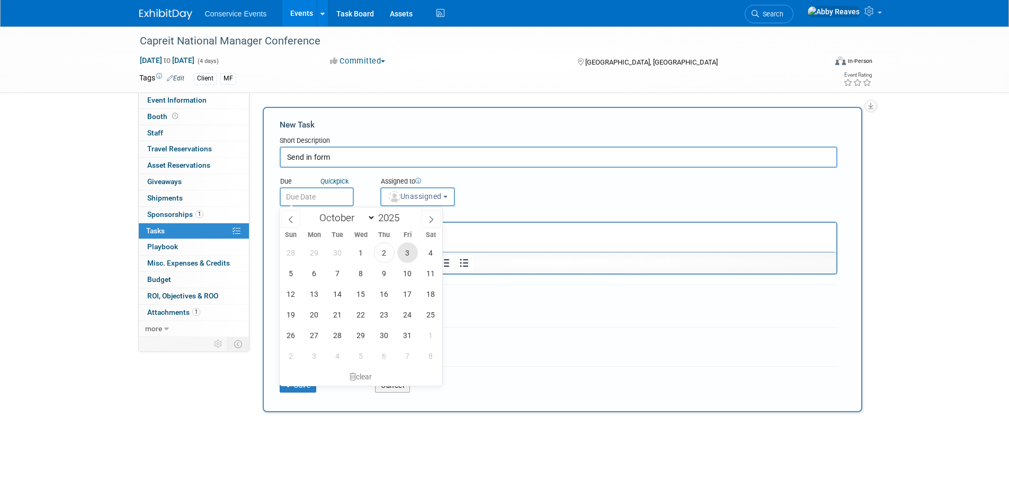
drag, startPoint x: 124, startPoint y: 10, endPoint x: 405, endPoint y: 209, distance: 343.8
click at [404, 252] on span "3" at bounding box center [407, 253] width 21 height 21
type input "Oct 3, 2025"
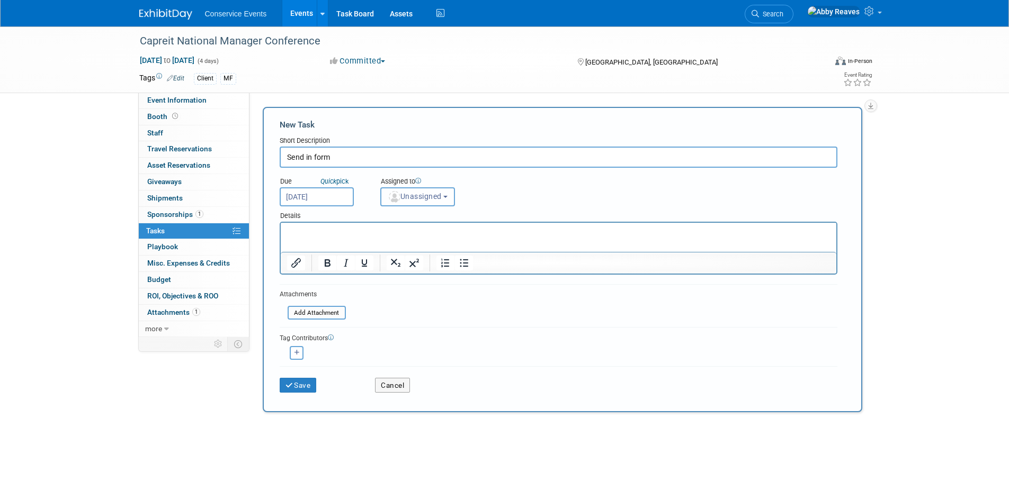
click at [406, 189] on button "Unassigned" at bounding box center [417, 196] width 75 height 19
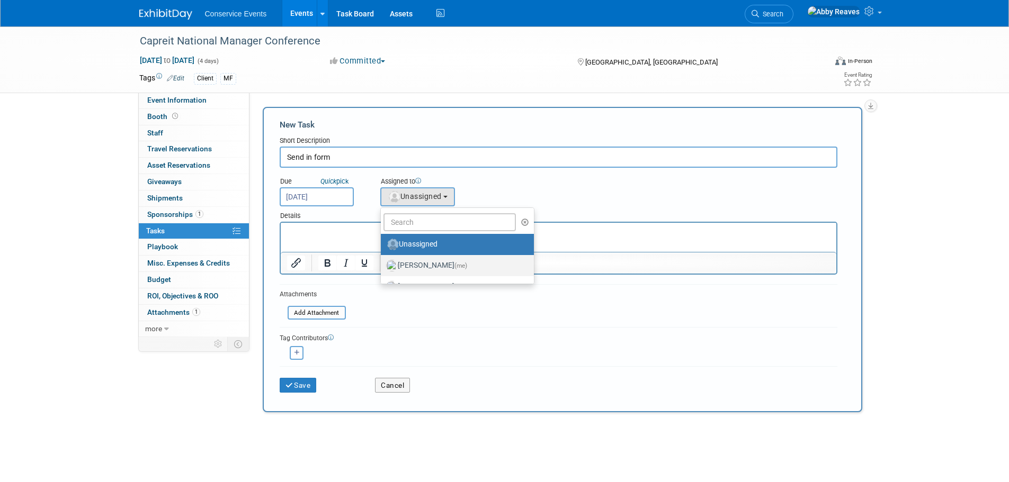
click at [401, 260] on label "Abby Reaves (me)" at bounding box center [454, 265] width 137 height 17
click at [382, 261] on input "Abby Reaves (me)" at bounding box center [378, 264] width 7 height 7
select select "888e4ed3-42fd-4820-a89e-ed4ce941d196"
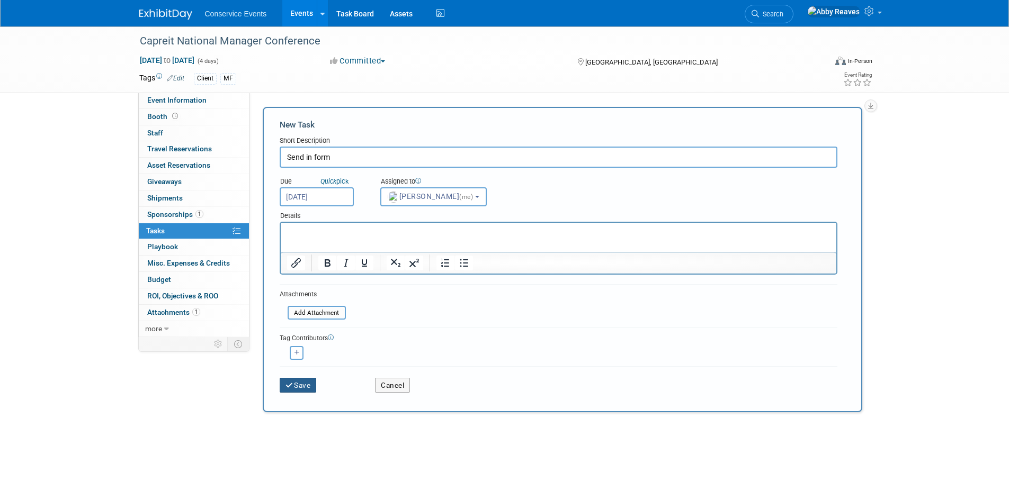
click at [316, 389] on button "Save" at bounding box center [298, 385] width 37 height 15
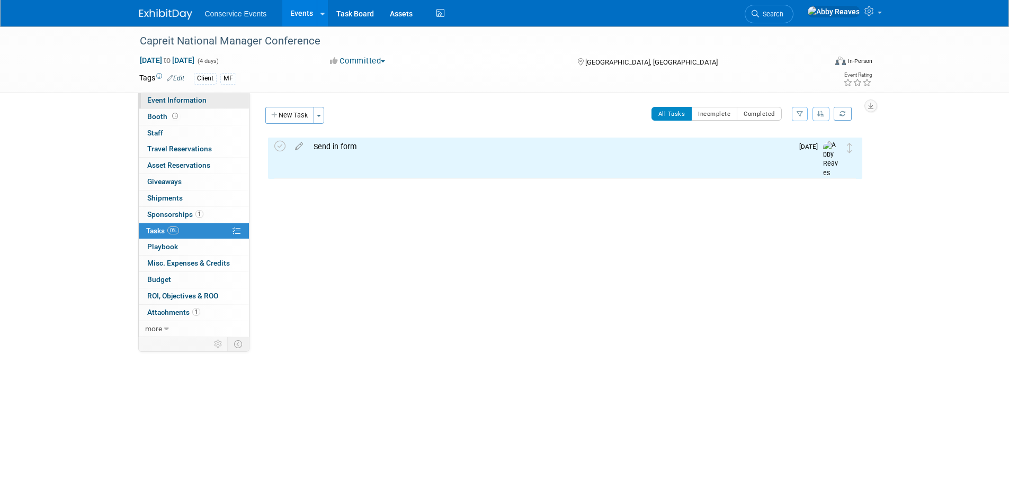
click at [225, 103] on link "Event Information" at bounding box center [194, 101] width 110 height 16
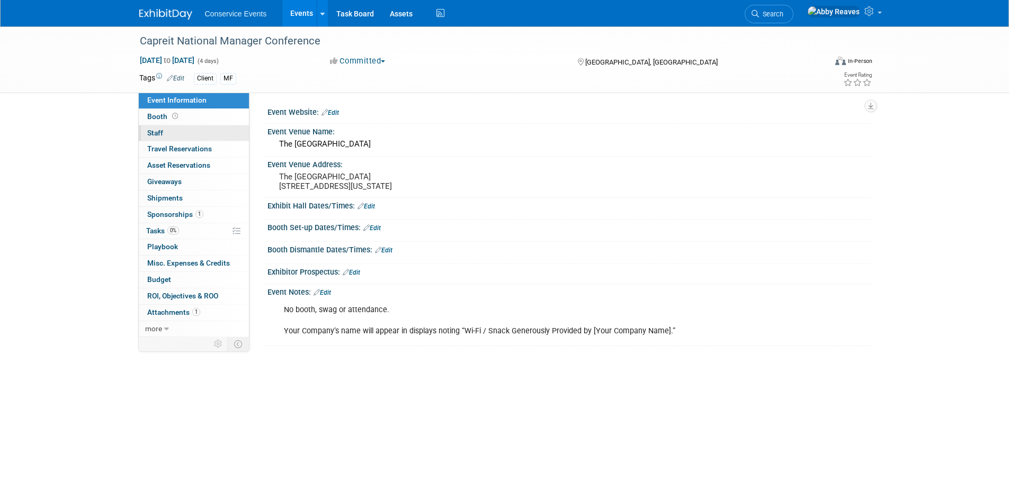
click at [210, 129] on link "0 Staff 0" at bounding box center [194, 134] width 110 height 16
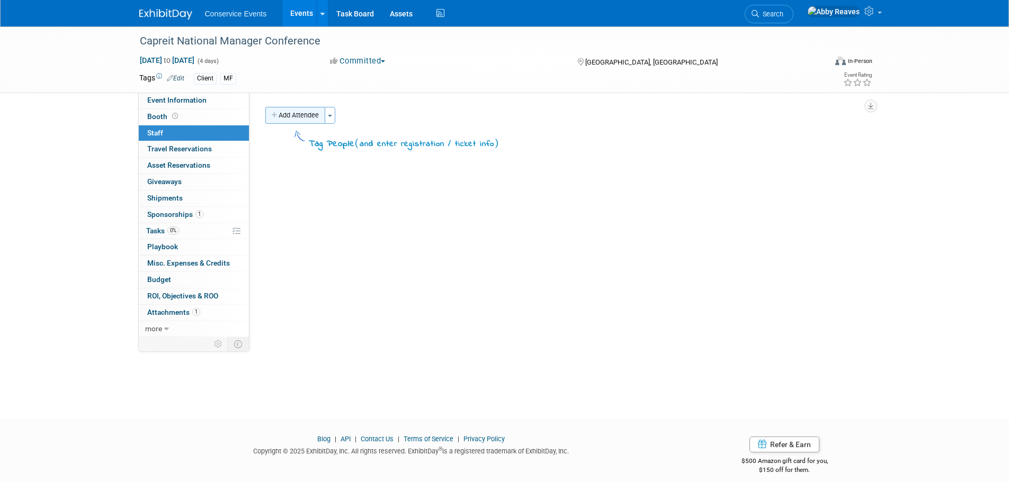
click at [309, 110] on button "Add Attendee" at bounding box center [295, 115] width 60 height 17
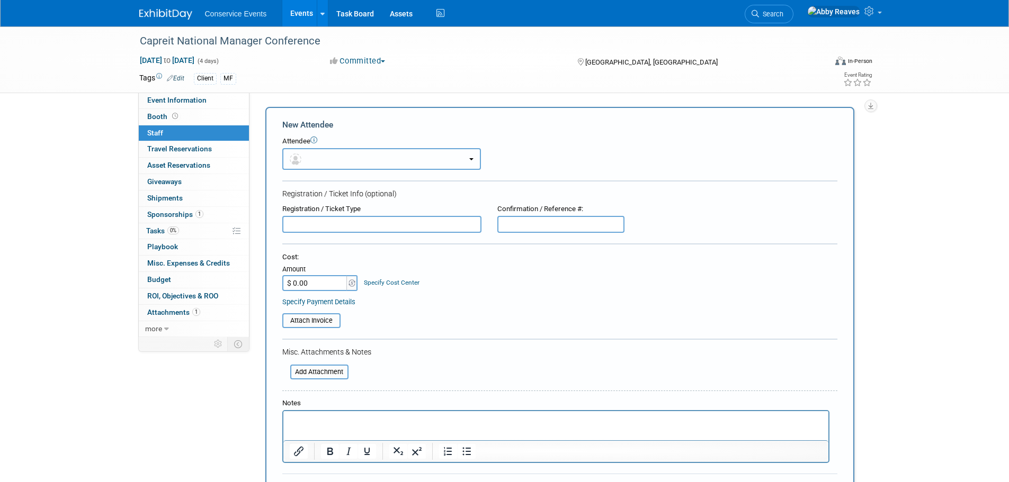
click at [321, 167] on button "button" at bounding box center [381, 159] width 199 height 22
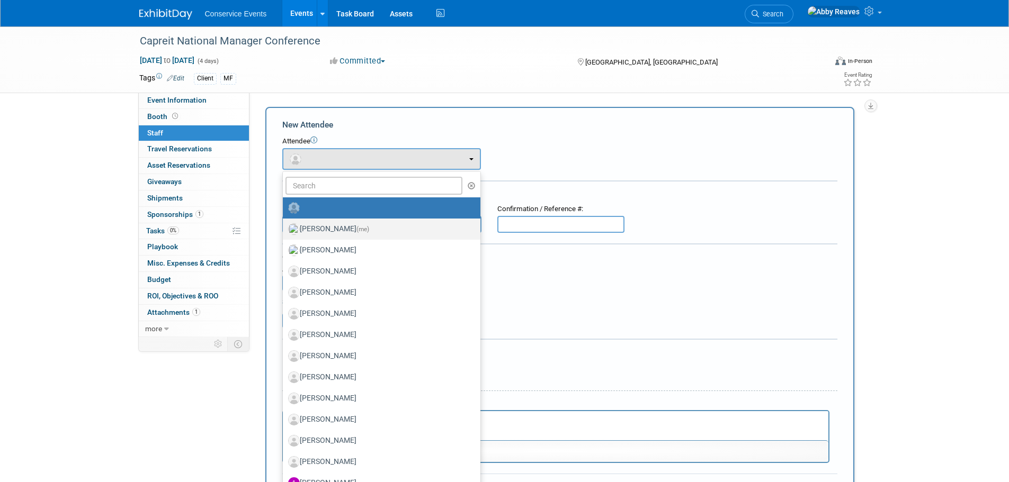
click at [331, 231] on label "Abby Reaves (me)" at bounding box center [379, 229] width 182 height 17
click at [284, 231] on input "Abby Reaves (me)" at bounding box center [280, 228] width 7 height 7
select select "888e4ed3-42fd-4820-a89e-ed4ce941d196"
select select "6"
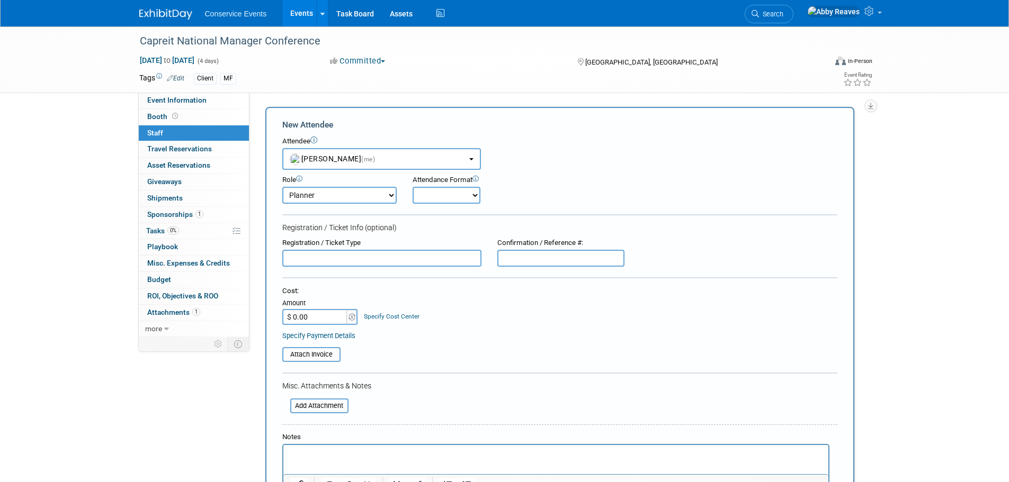
drag, startPoint x: 426, startPoint y: 196, endPoint x: 428, endPoint y: 203, distance: 7.1
click at [426, 196] on select "Onsite Remote" at bounding box center [447, 195] width 68 height 17
select select "2"
click at [413, 187] on select "Onsite Remote" at bounding box center [447, 195] width 68 height 17
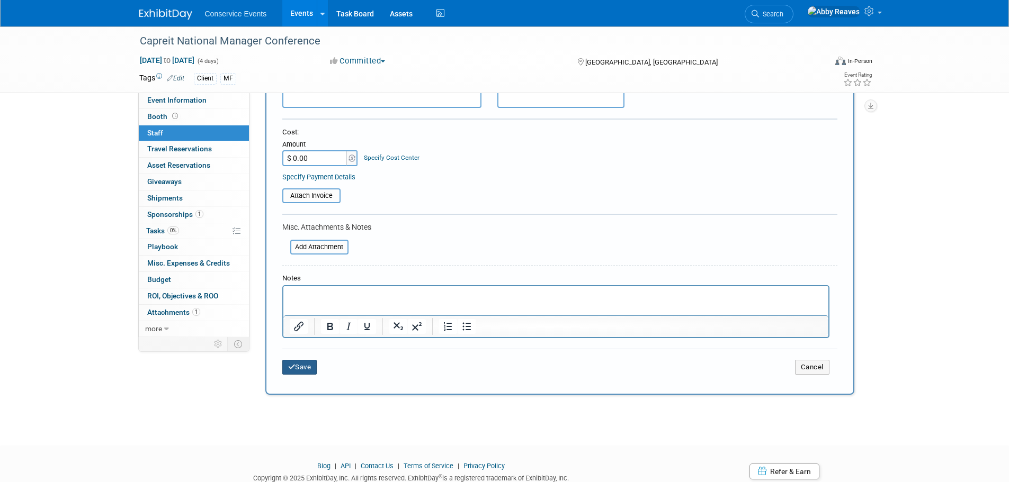
click at [313, 370] on button "Save" at bounding box center [299, 367] width 35 height 15
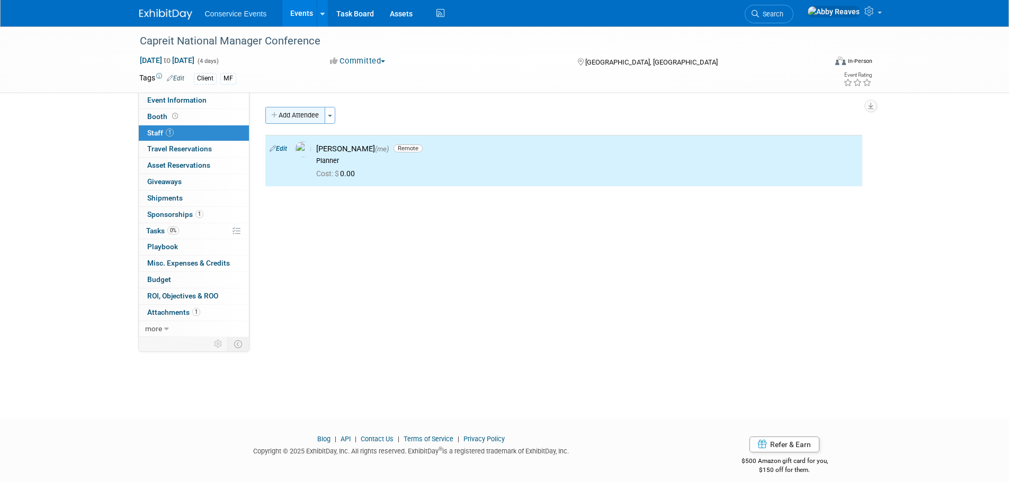
click at [305, 110] on button "Add Attendee" at bounding box center [295, 115] width 60 height 17
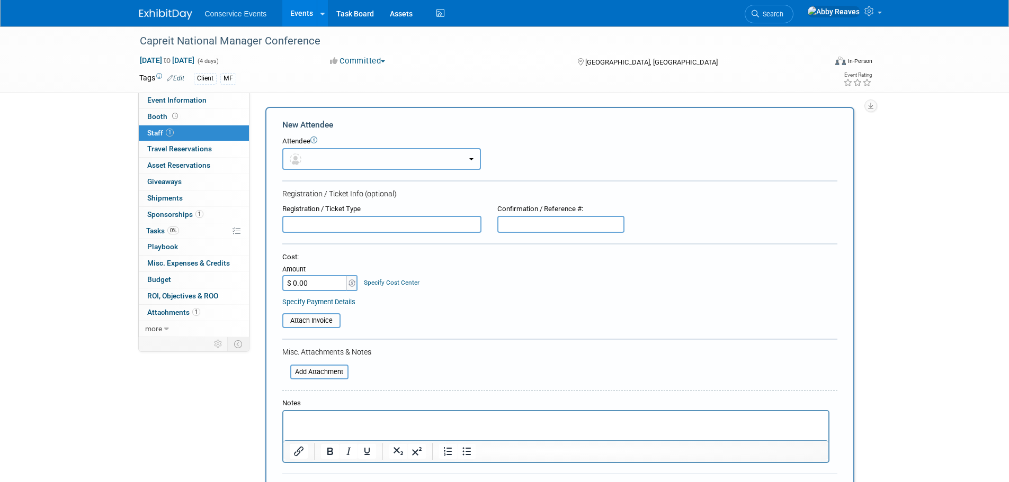
click at [313, 151] on button "button" at bounding box center [381, 159] width 199 height 22
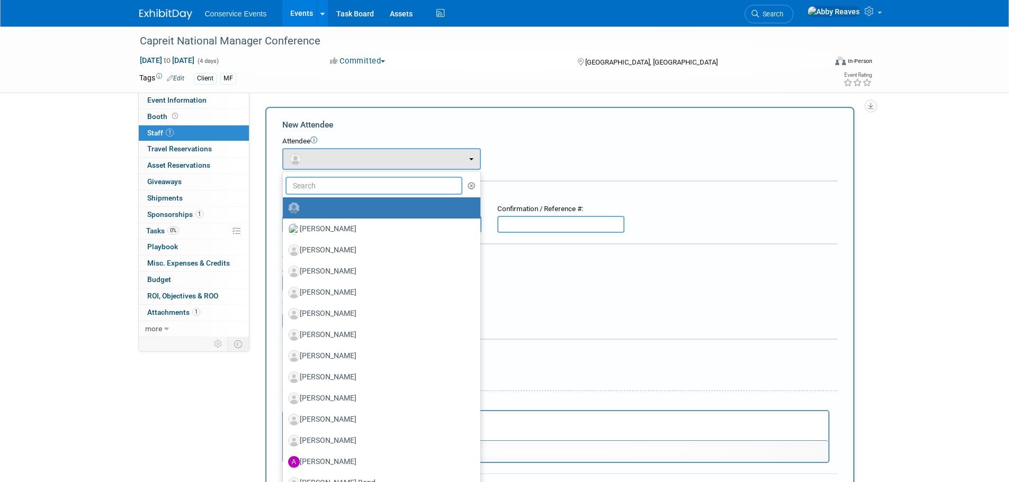
click at [317, 181] on input "text" at bounding box center [373, 186] width 177 height 18
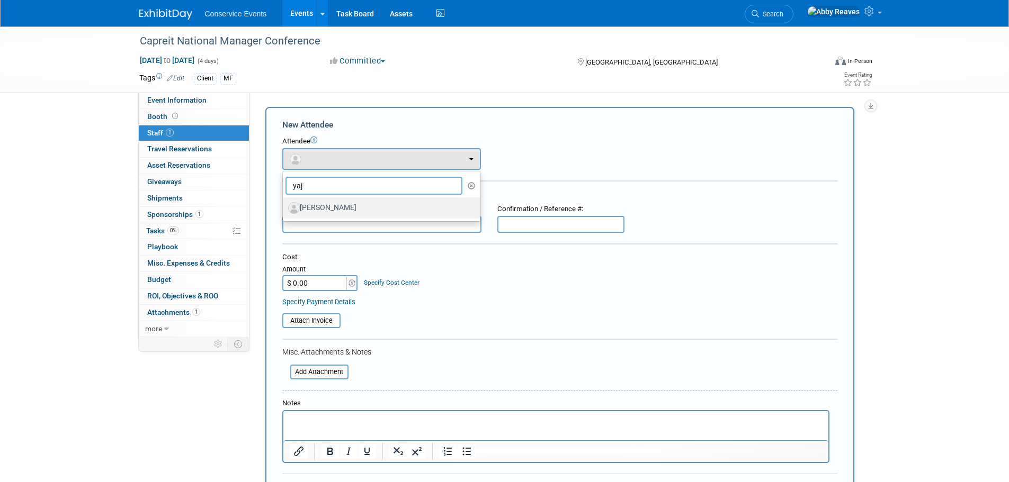
type input "yaj"
click at [317, 204] on label "Yajaira Visi" at bounding box center [379, 208] width 182 height 17
click at [284, 204] on input "Yajaira Visi" at bounding box center [280, 206] width 7 height 7
select select "b1e99fb0-11ef-4508-bb39-35faa2bd5313"
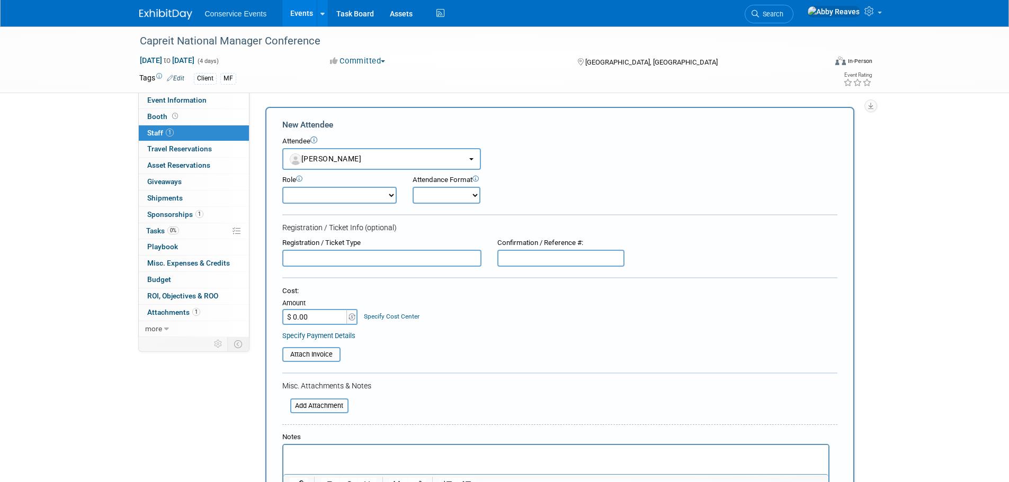
click at [387, 195] on select "Demonstrator Host Planner Presenter Sales Representative Set-up/Dismantle Crew …" at bounding box center [339, 195] width 114 height 17
select select "100"
click at [282, 187] on select "Demonstrator Host Planner Presenter Sales Representative Set-up/Dismantle Crew …" at bounding box center [339, 195] width 114 height 17
click at [439, 200] on select "Onsite Remote" at bounding box center [447, 195] width 68 height 17
select select "2"
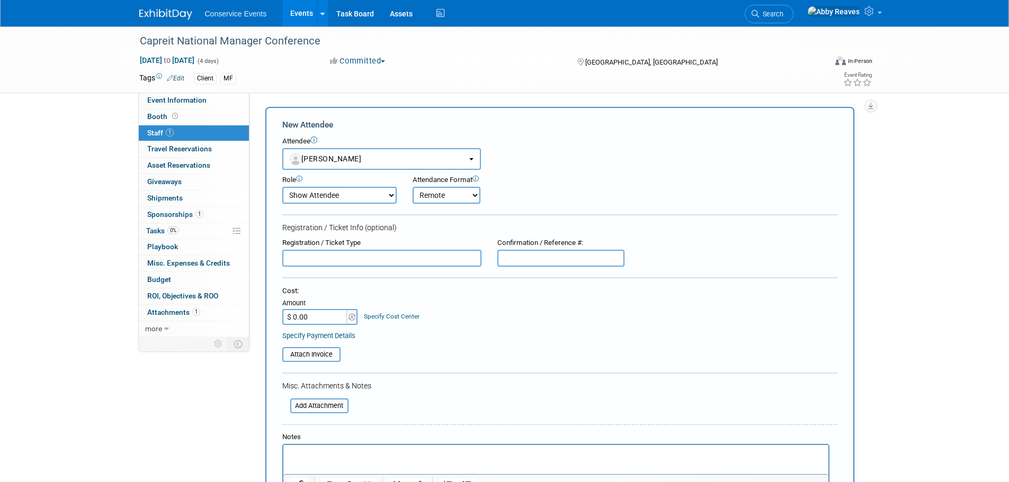
click at [413, 187] on select "Onsite Remote" at bounding box center [447, 195] width 68 height 17
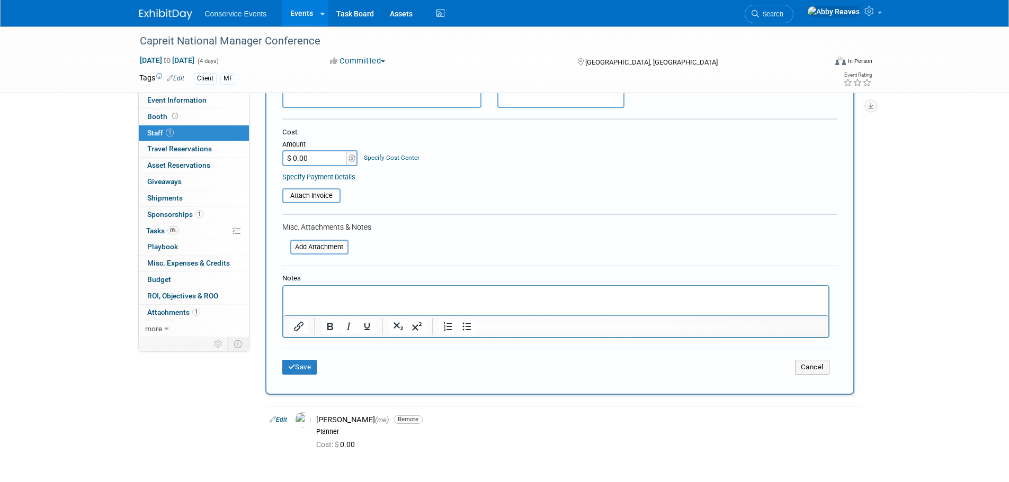
click at [313, 377] on div "Save Cancel" at bounding box center [559, 366] width 555 height 34
click at [312, 364] on button "Save" at bounding box center [299, 367] width 35 height 15
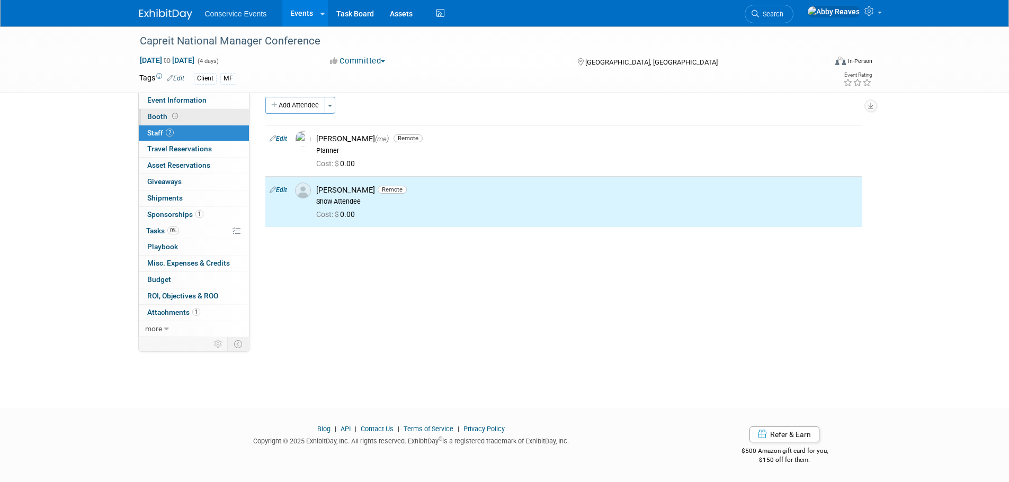
scroll to position [0, 0]
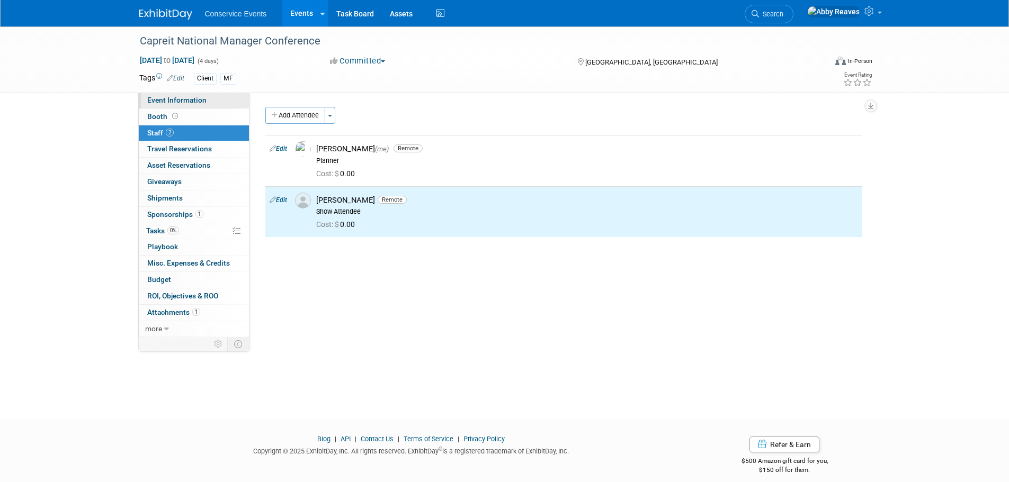
click at [187, 95] on link "Event Information" at bounding box center [194, 101] width 110 height 16
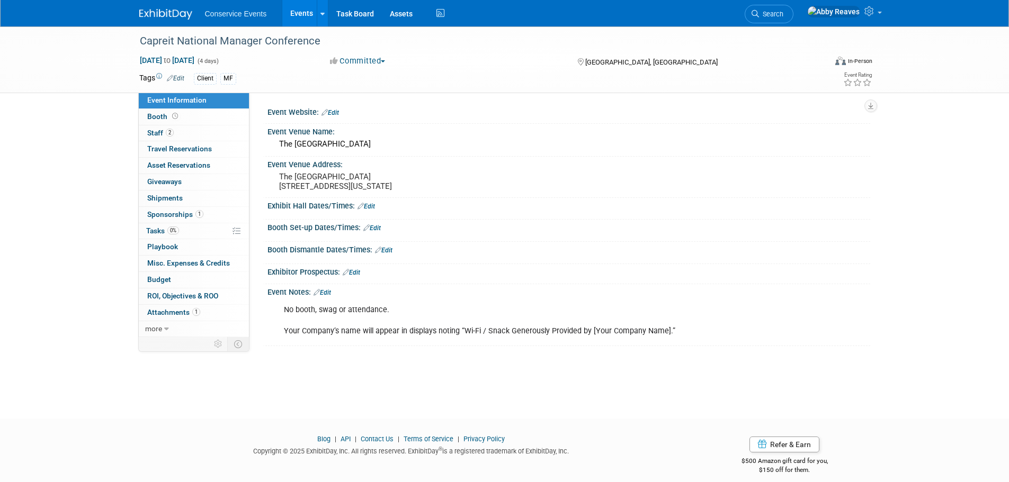
click at [292, 23] on link "Events" at bounding box center [301, 13] width 39 height 26
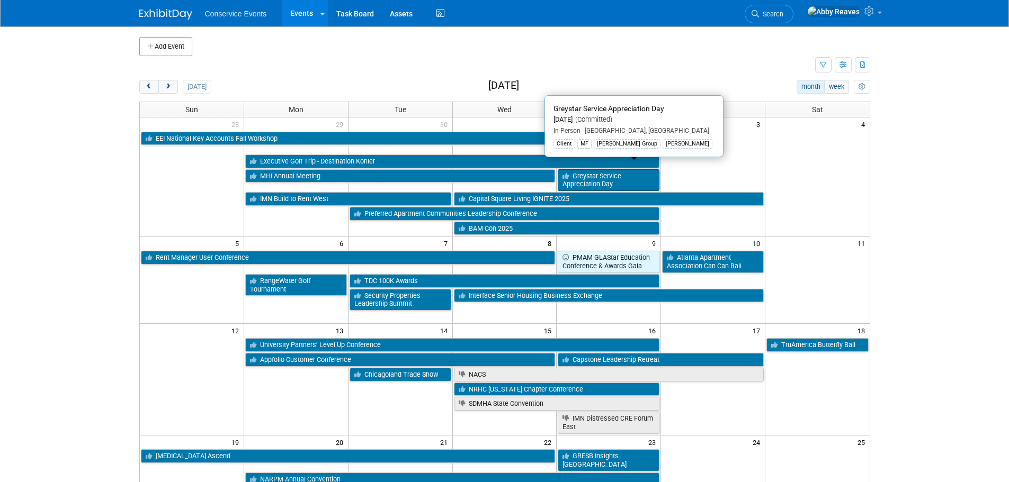
click at [612, 178] on link "Greystar Service Appreciation Day" at bounding box center [609, 180] width 102 height 22
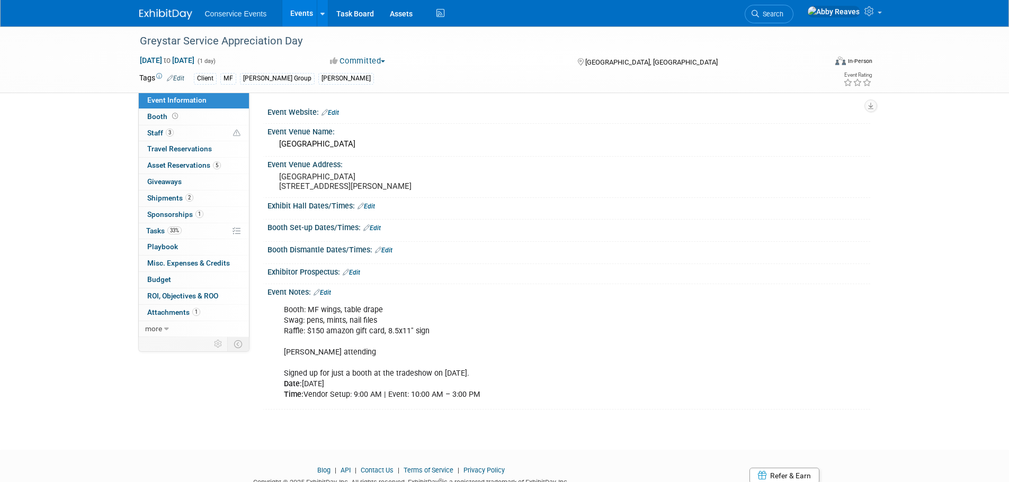
click at [293, 15] on link "Events" at bounding box center [301, 13] width 39 height 26
